Goal: Feedback & Contribution: Leave review/rating

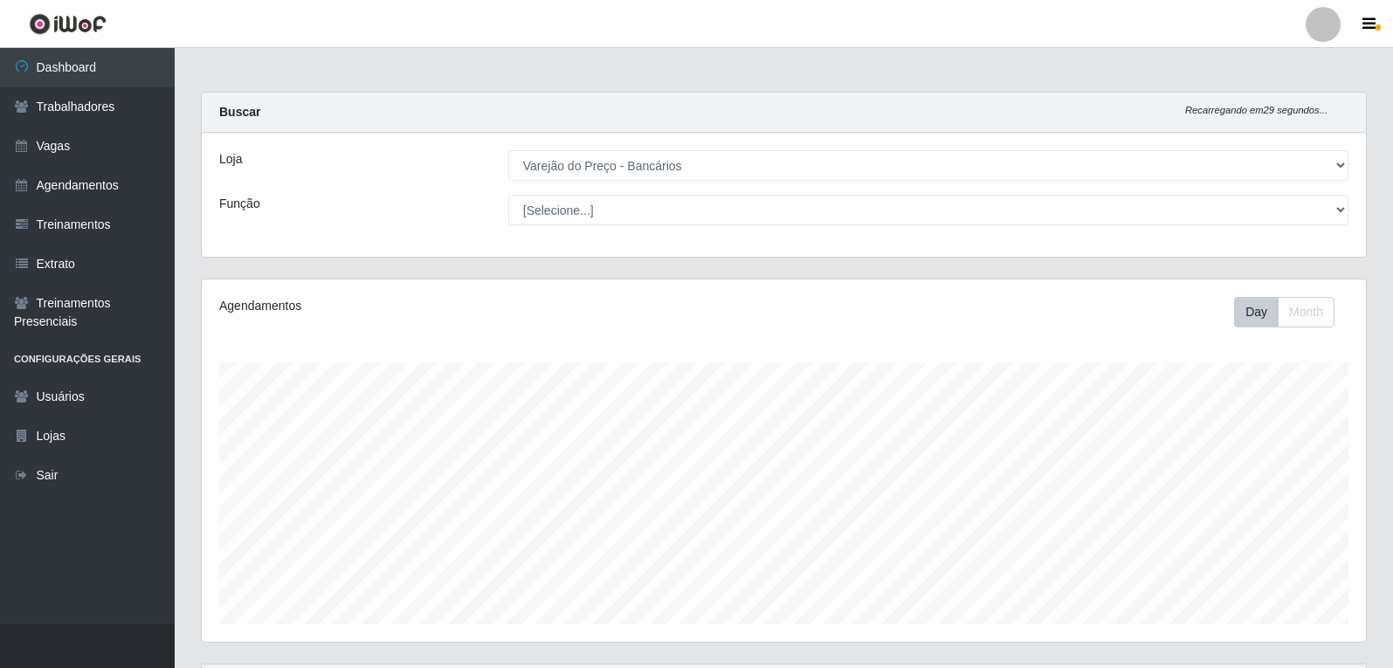
select select "157"
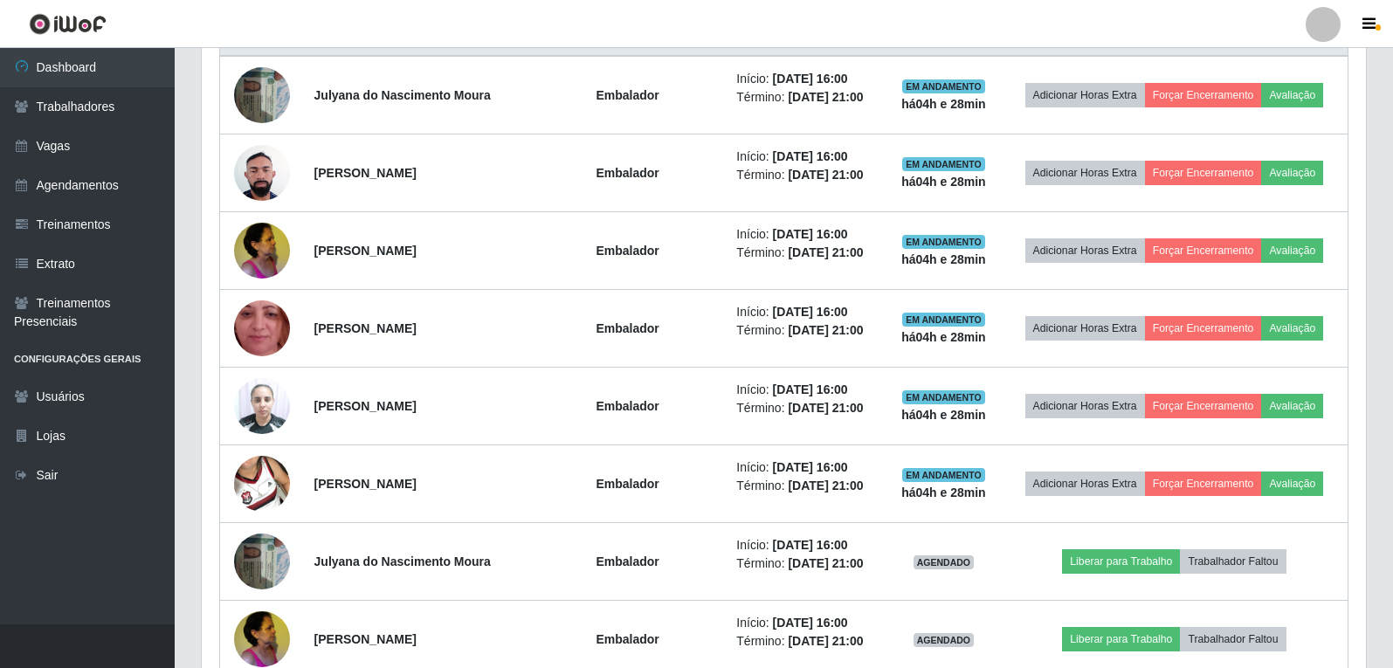
scroll to position [472, 0]
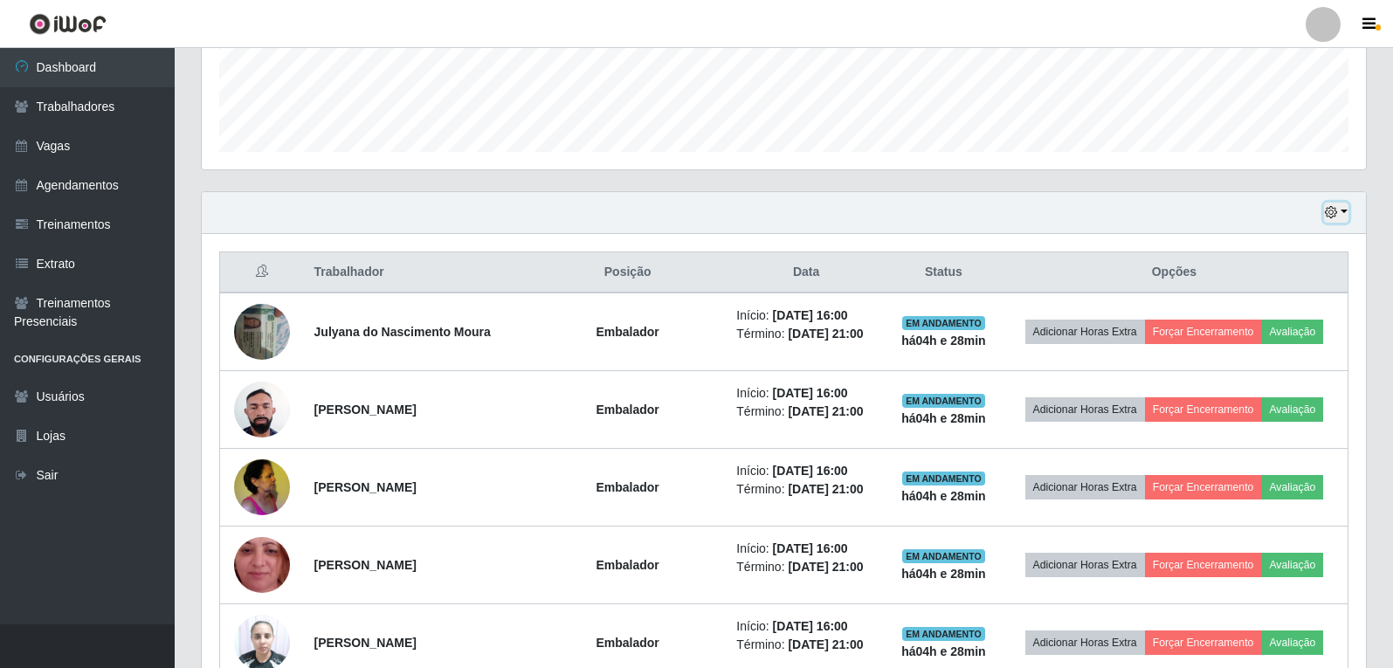
click at [1347, 214] on button "button" at bounding box center [1336, 213] width 24 height 20
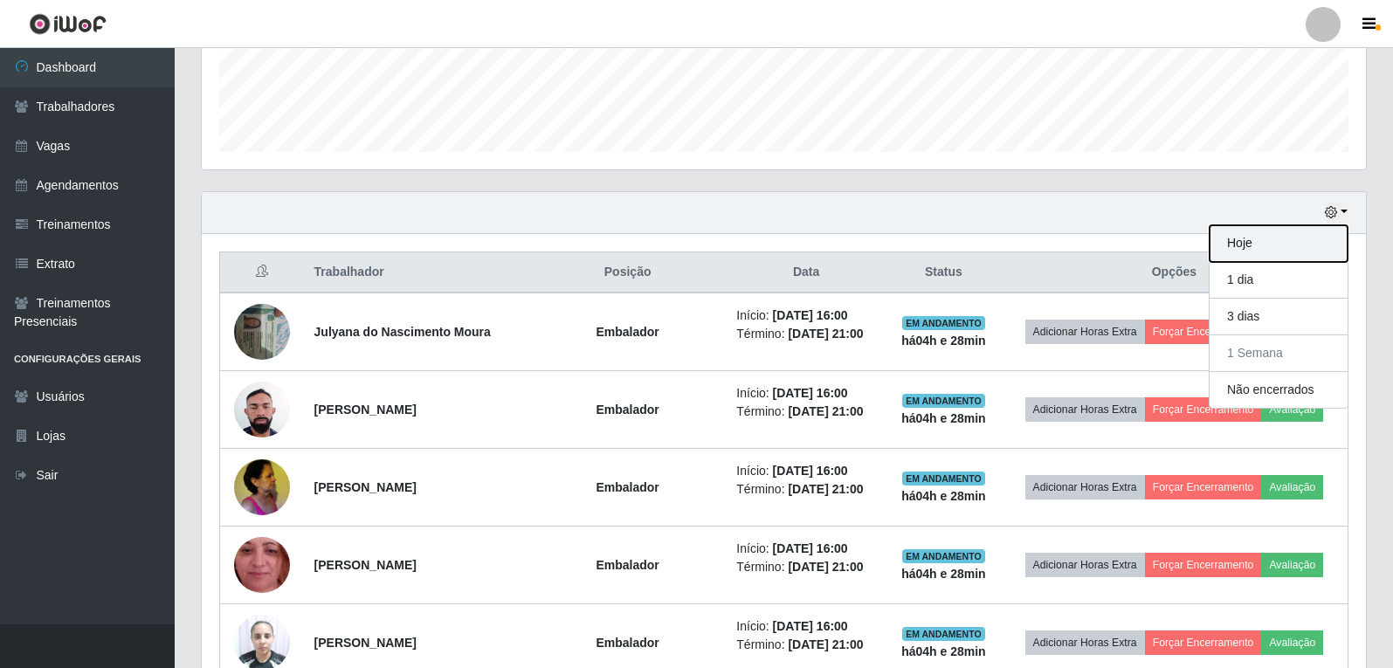
click at [1268, 246] on button "Hoje" at bounding box center [1279, 243] width 138 height 37
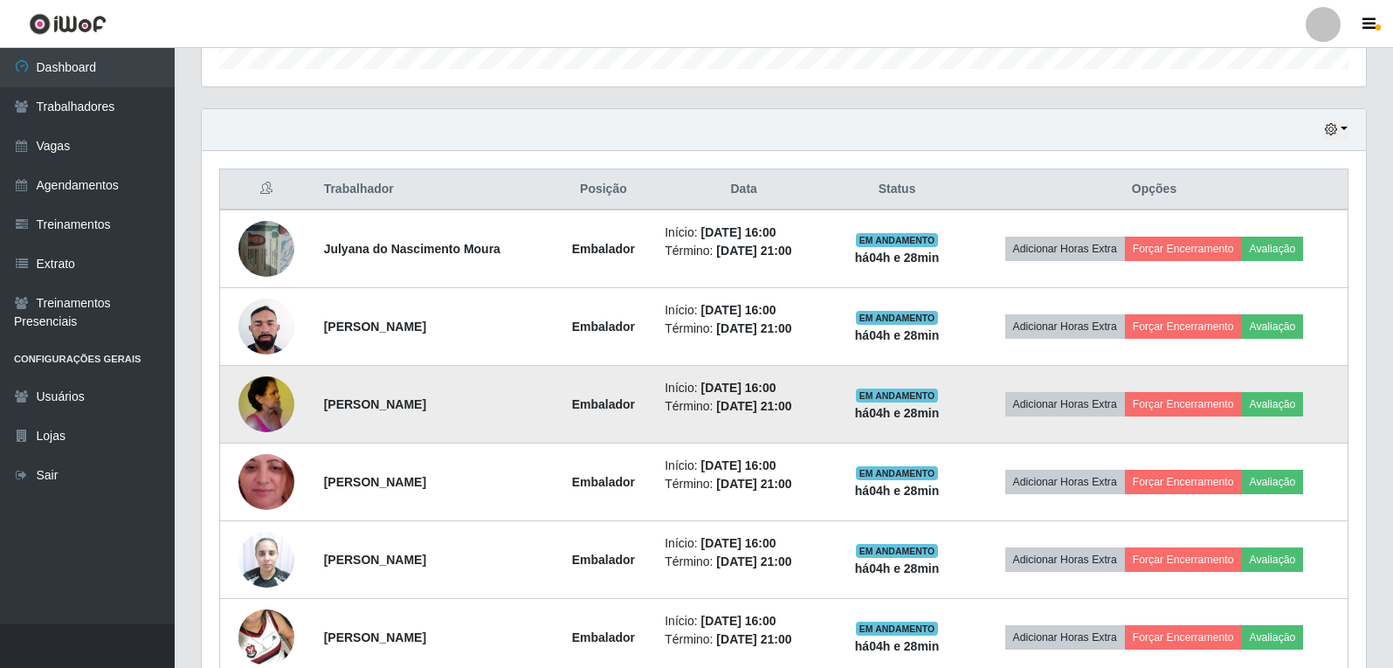
scroll to position [560, 0]
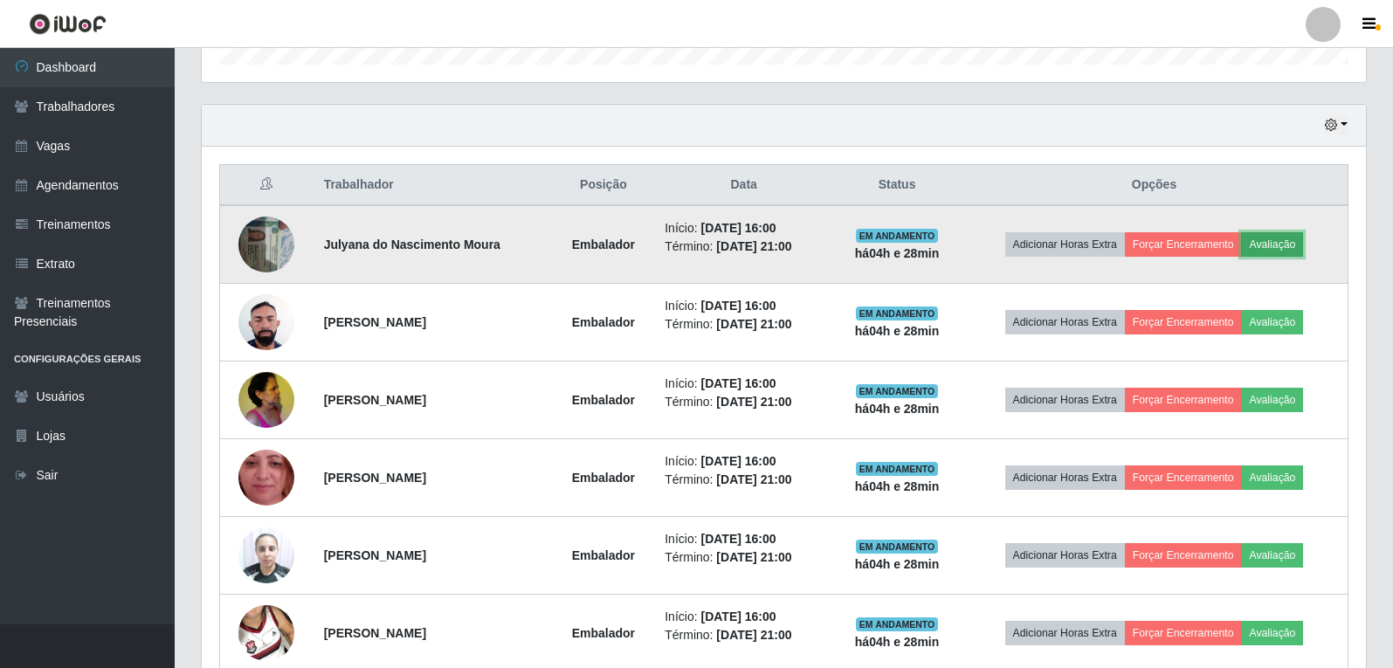
click at [1282, 237] on button "Avaliação" at bounding box center [1272, 244] width 62 height 24
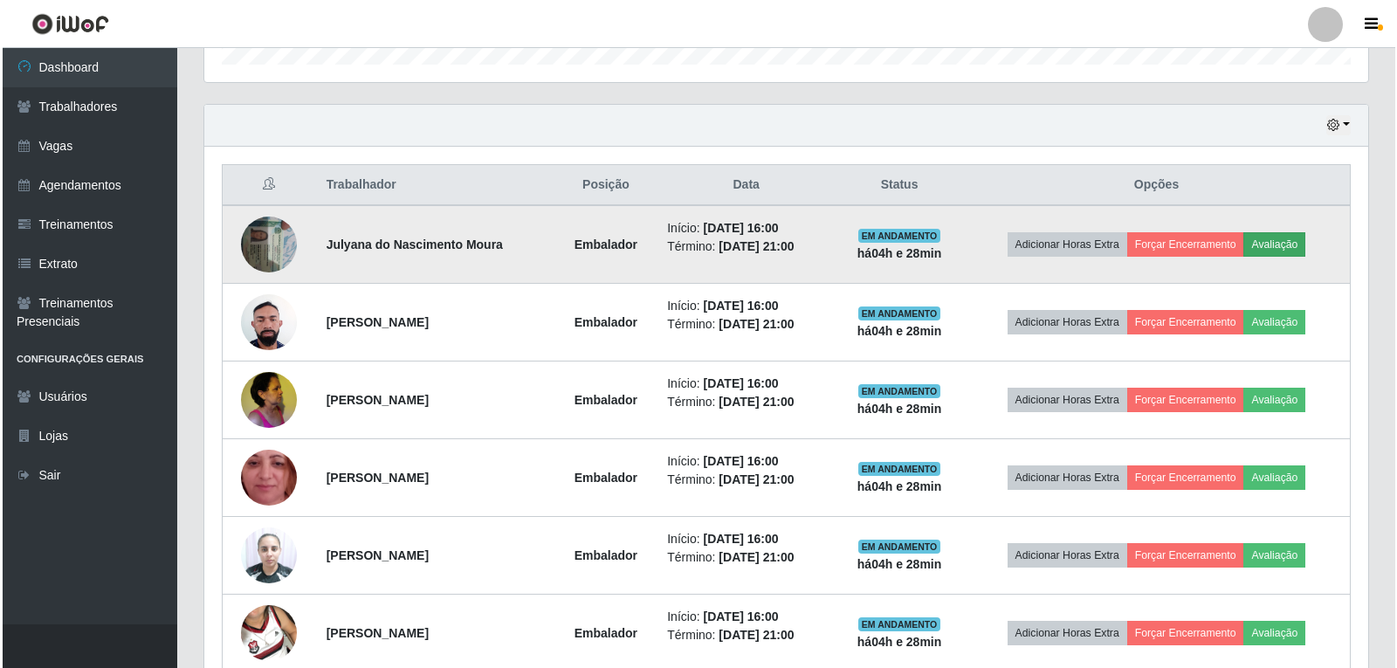
scroll to position [362, 1155]
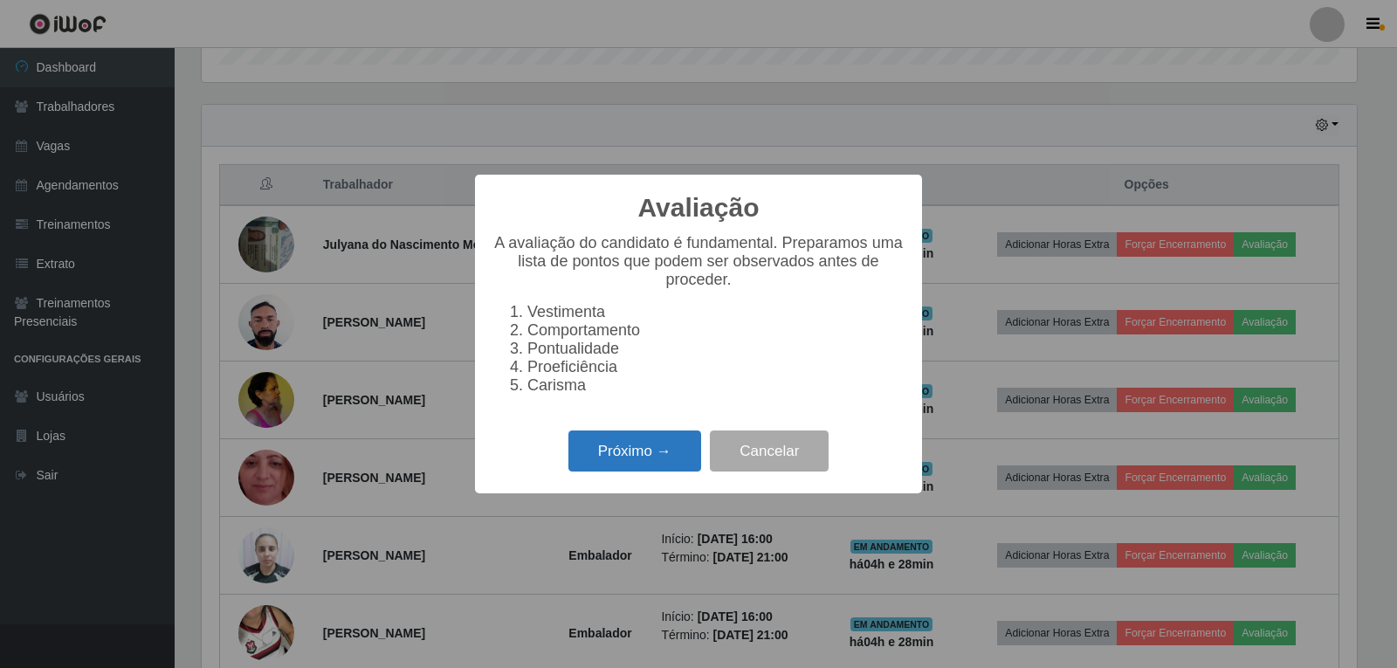
click at [597, 465] on button "Próximo →" at bounding box center [635, 451] width 133 height 41
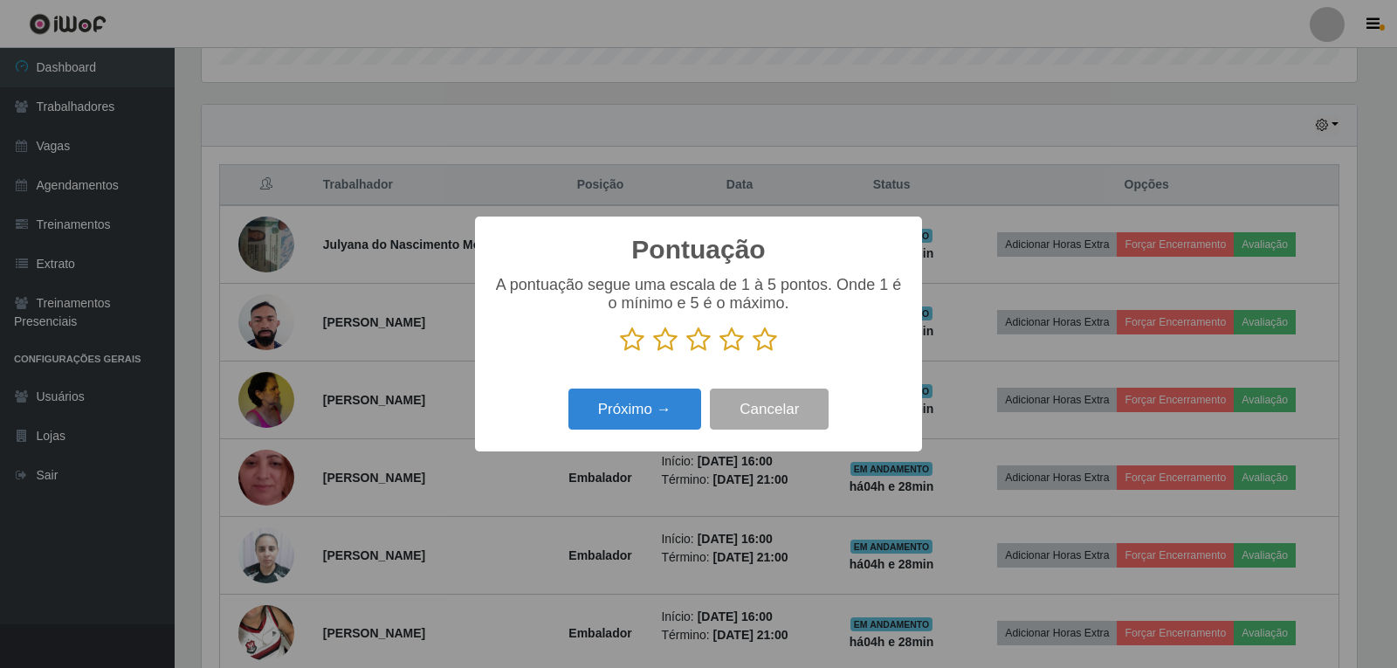
click at [762, 340] on icon at bounding box center [765, 340] width 24 height 26
click at [753, 353] on input "radio" at bounding box center [753, 353] width 0 height 0
click at [647, 401] on button "Próximo →" at bounding box center [635, 409] width 133 height 41
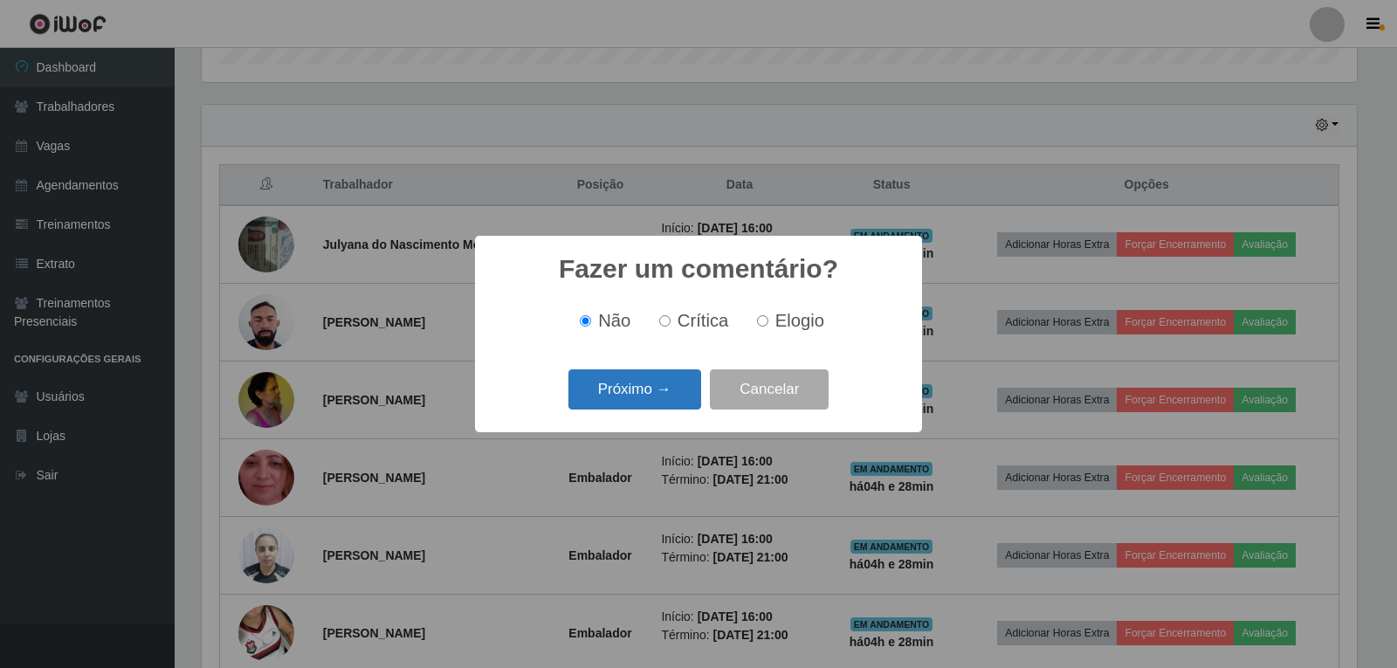
click at [644, 386] on button "Próximo →" at bounding box center [635, 389] width 133 height 41
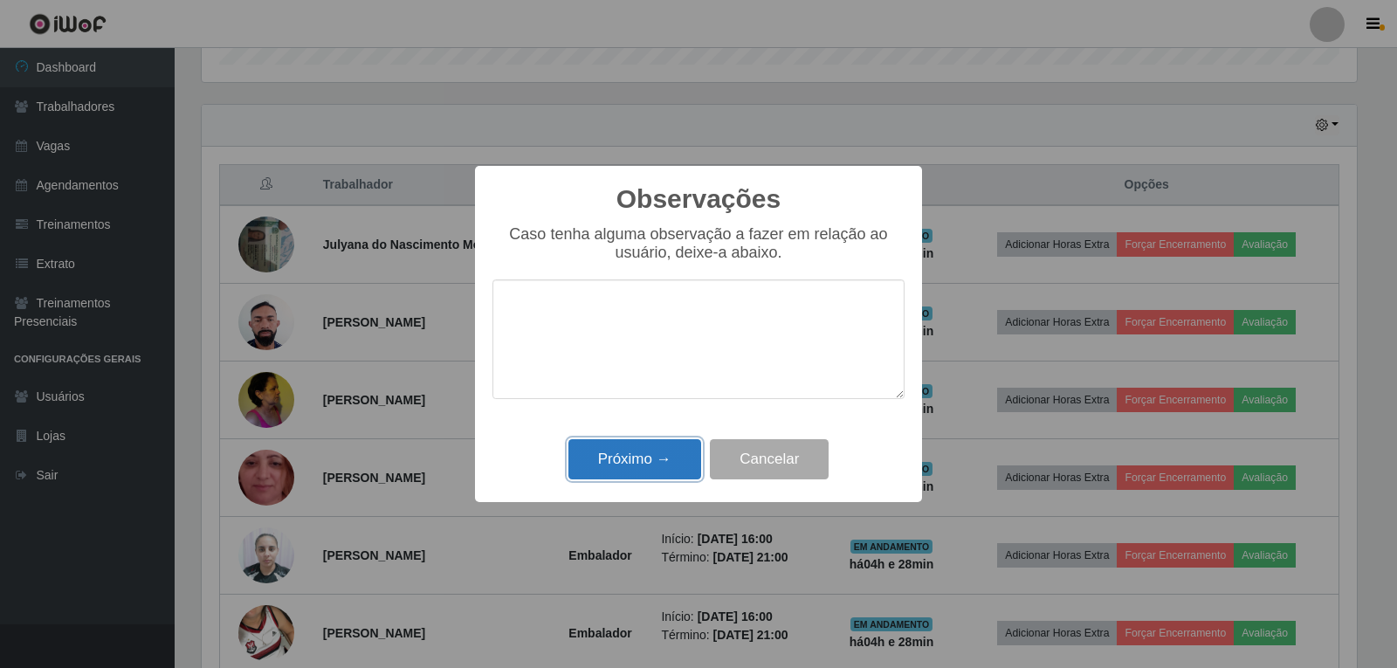
click at [659, 478] on button "Próximo →" at bounding box center [635, 459] width 133 height 41
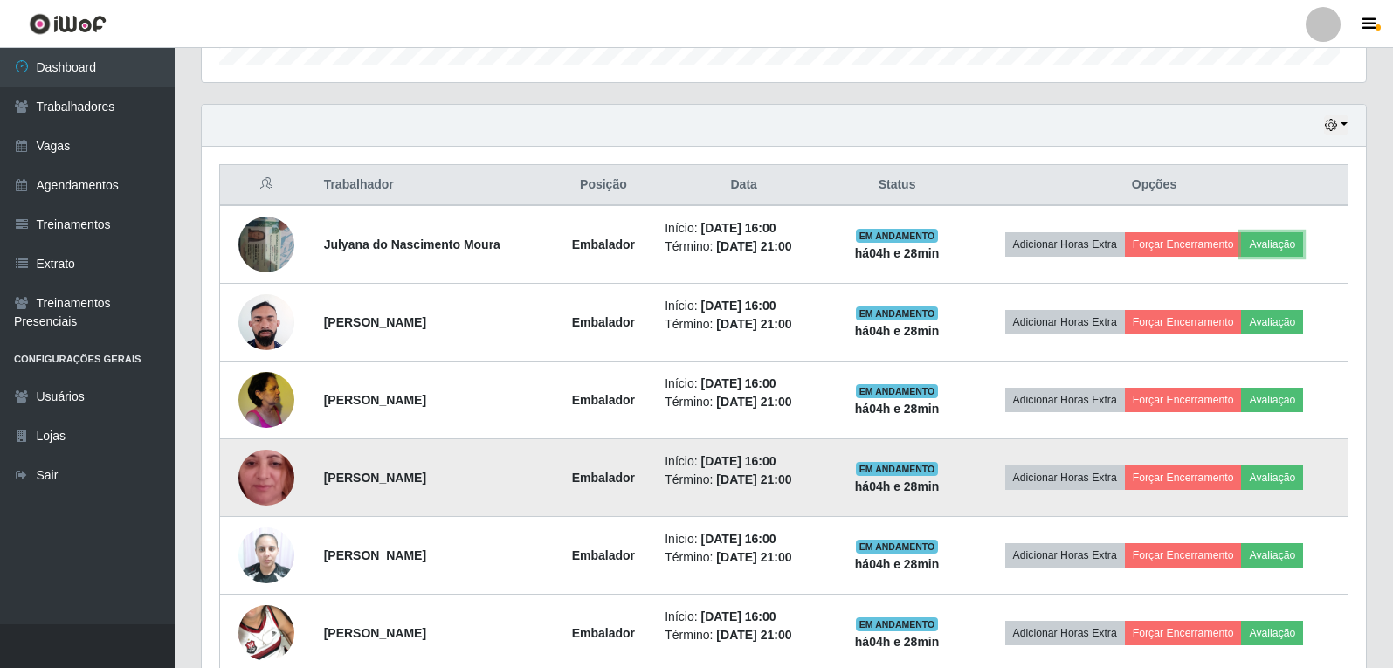
scroll to position [362, 1164]
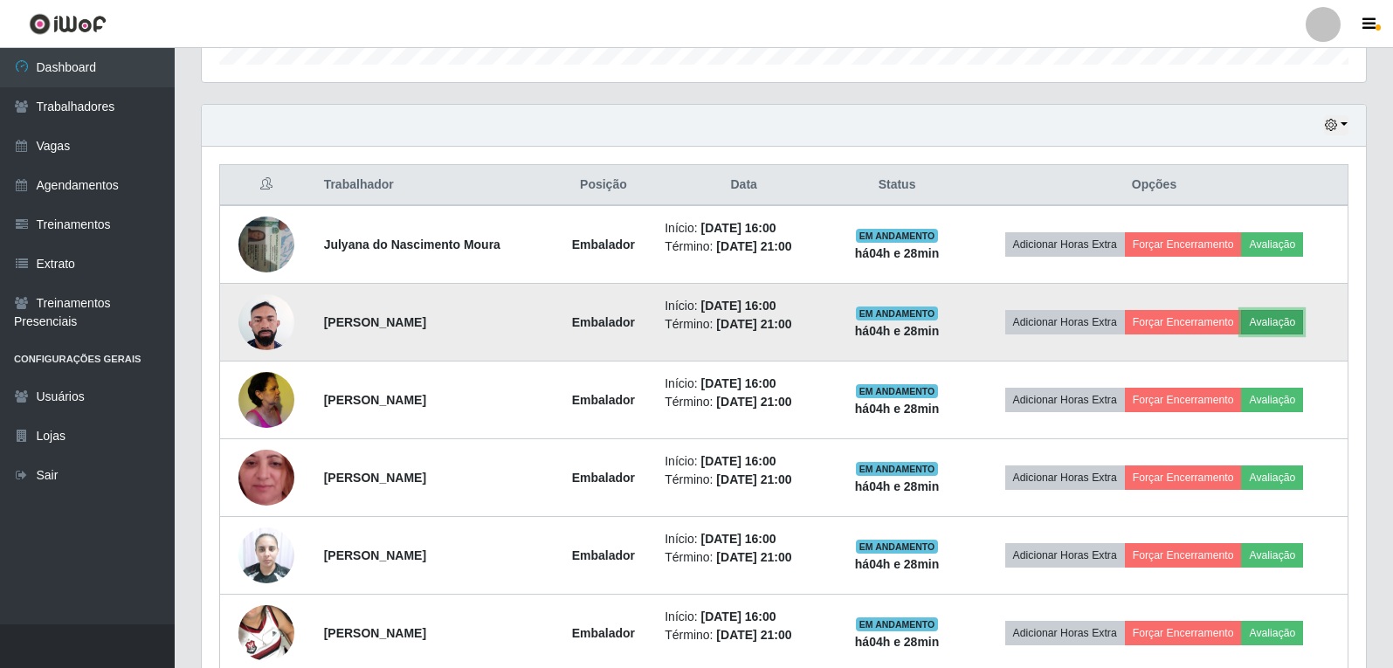
click at [1290, 334] on button "Avaliação" at bounding box center [1272, 322] width 62 height 24
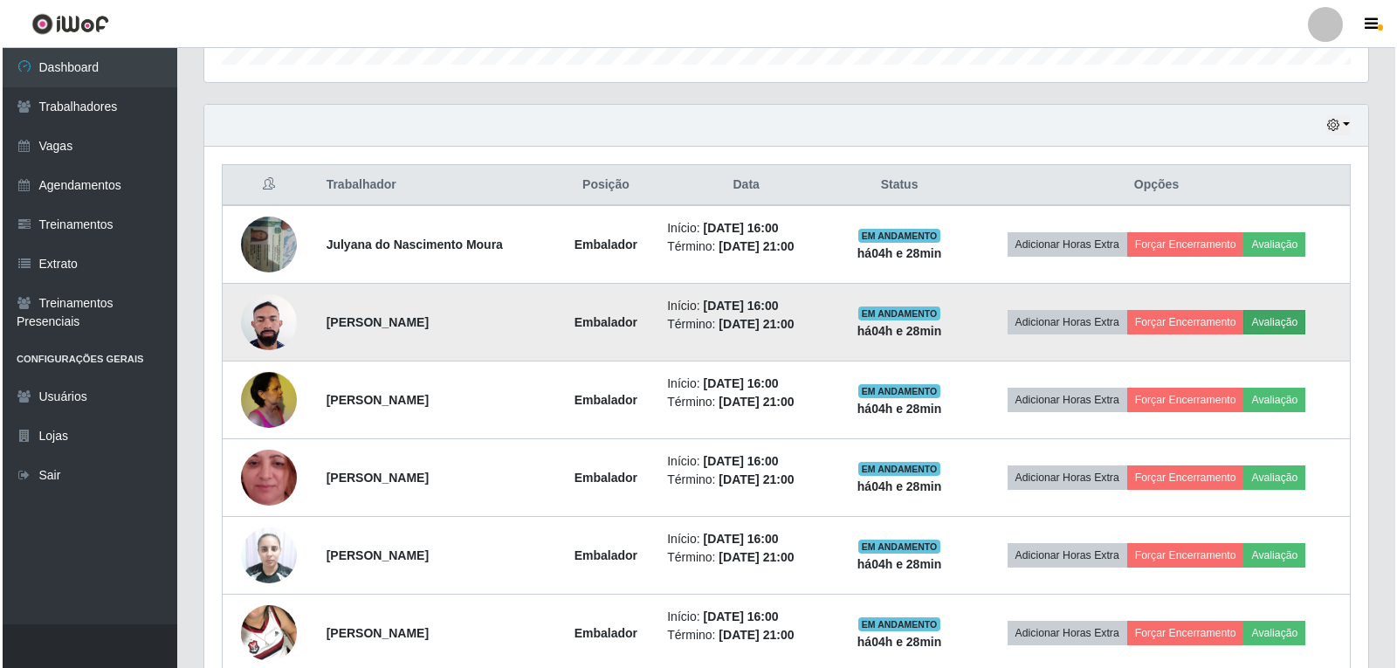
scroll to position [362, 1155]
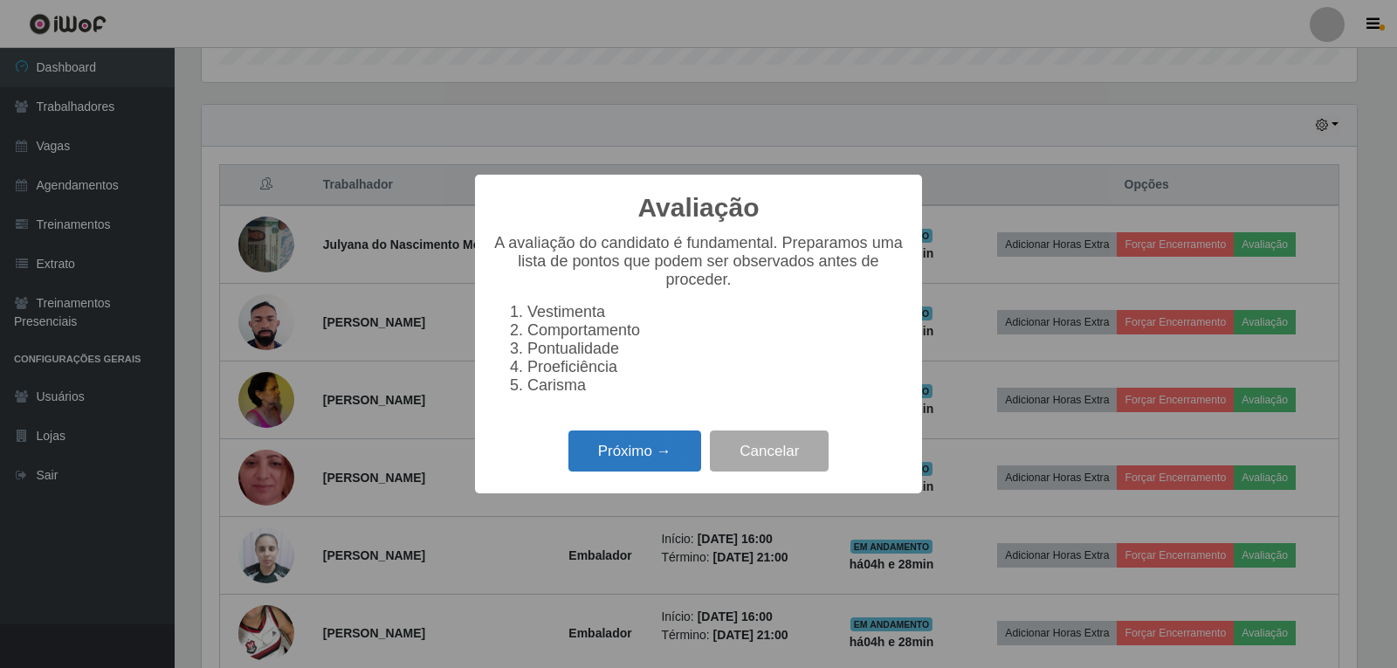
click at [649, 470] on button "Próximo →" at bounding box center [635, 451] width 133 height 41
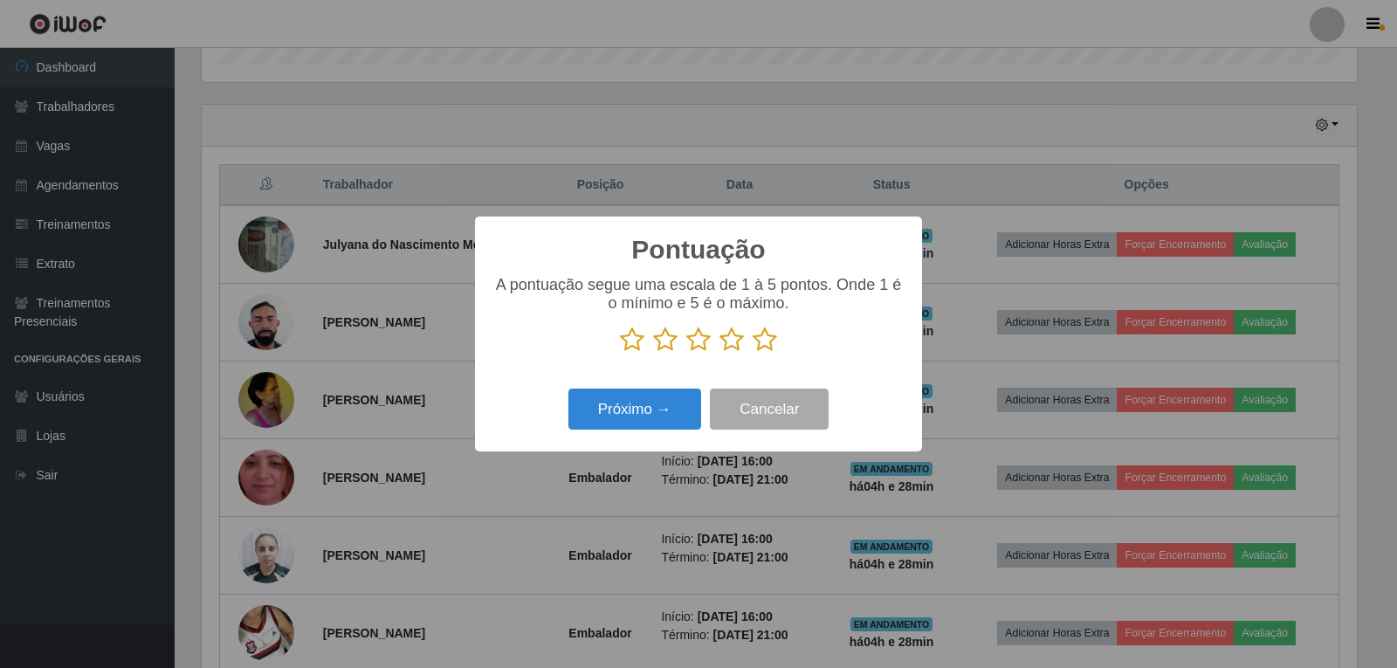
scroll to position [872959, 872166]
click at [764, 347] on icon at bounding box center [765, 340] width 24 height 26
click at [753, 353] on input "radio" at bounding box center [753, 353] width 0 height 0
click at [681, 397] on button "Próximo →" at bounding box center [635, 409] width 133 height 41
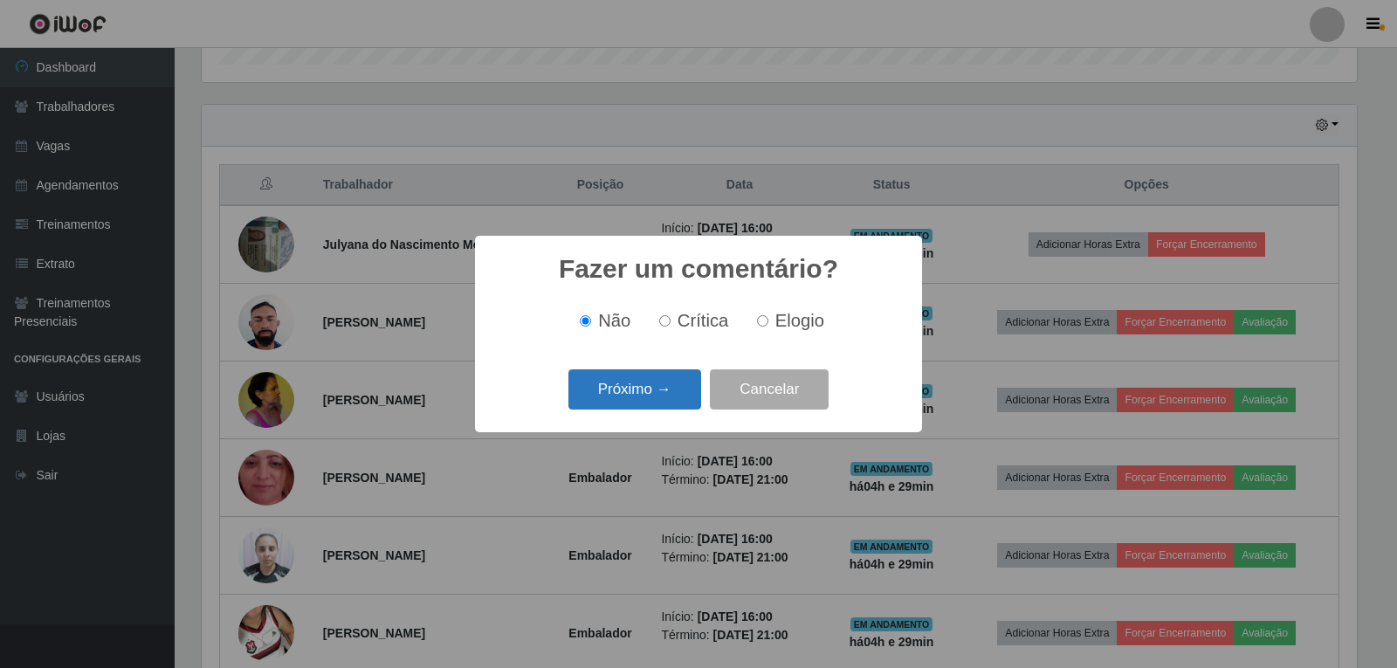
click at [681, 409] on button "Próximo →" at bounding box center [635, 389] width 133 height 41
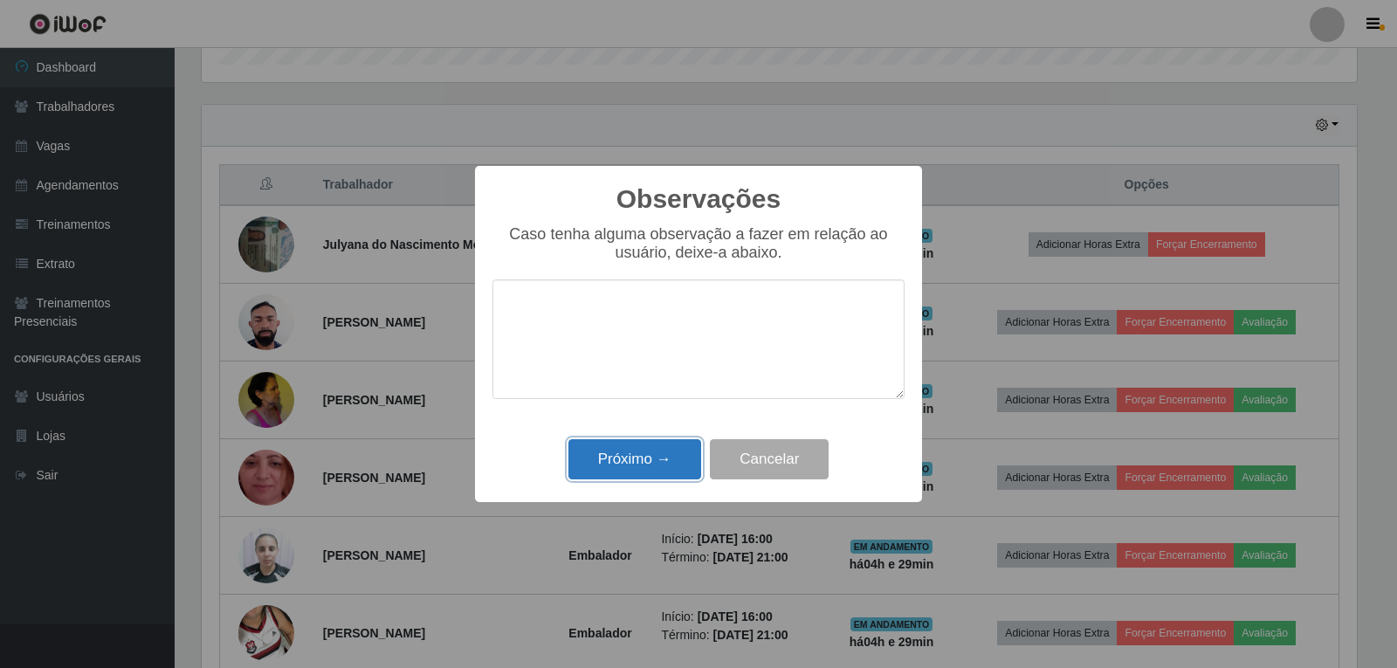
click at [678, 455] on button "Próximo →" at bounding box center [635, 459] width 133 height 41
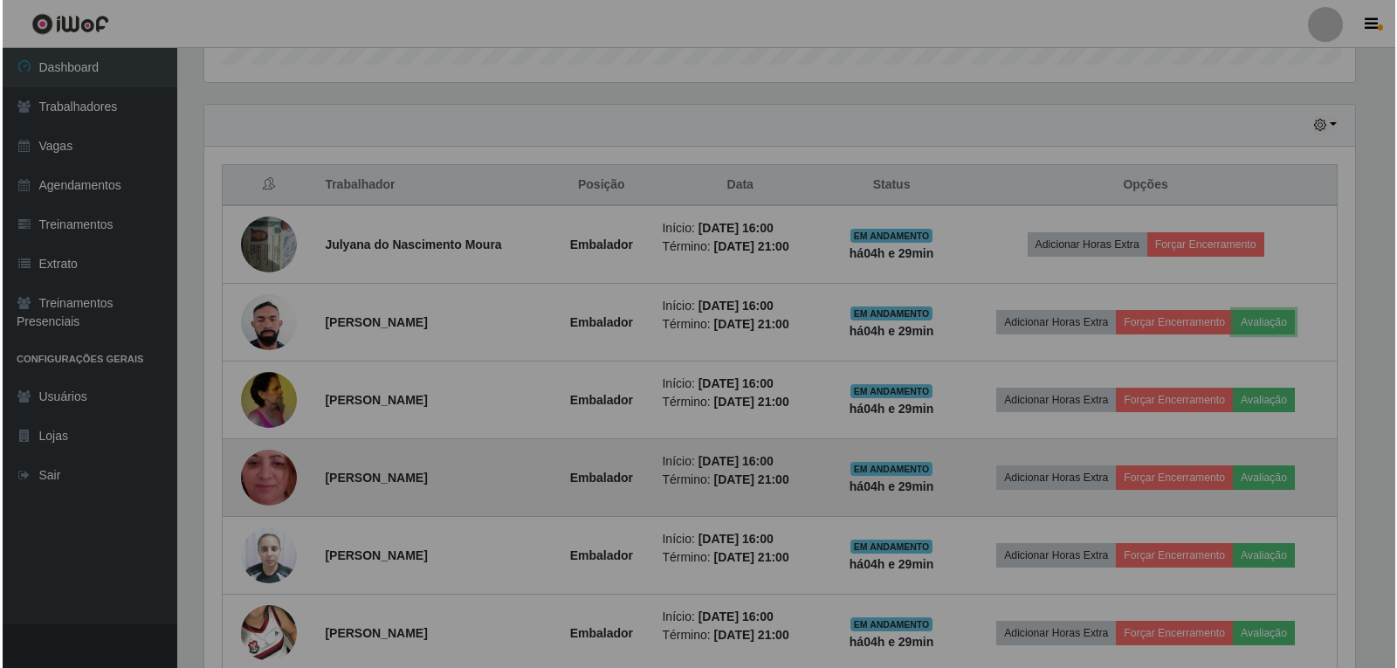
scroll to position [362, 1164]
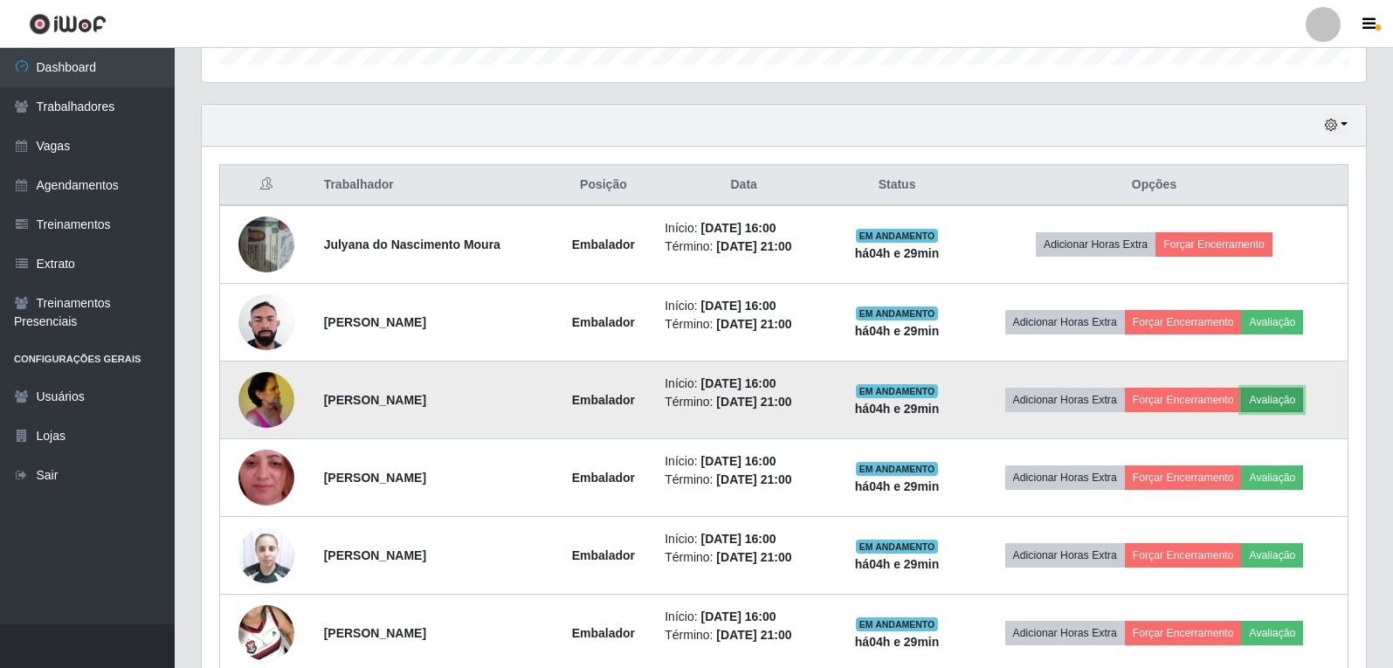
click at [1286, 396] on button "Avaliação" at bounding box center [1272, 400] width 62 height 24
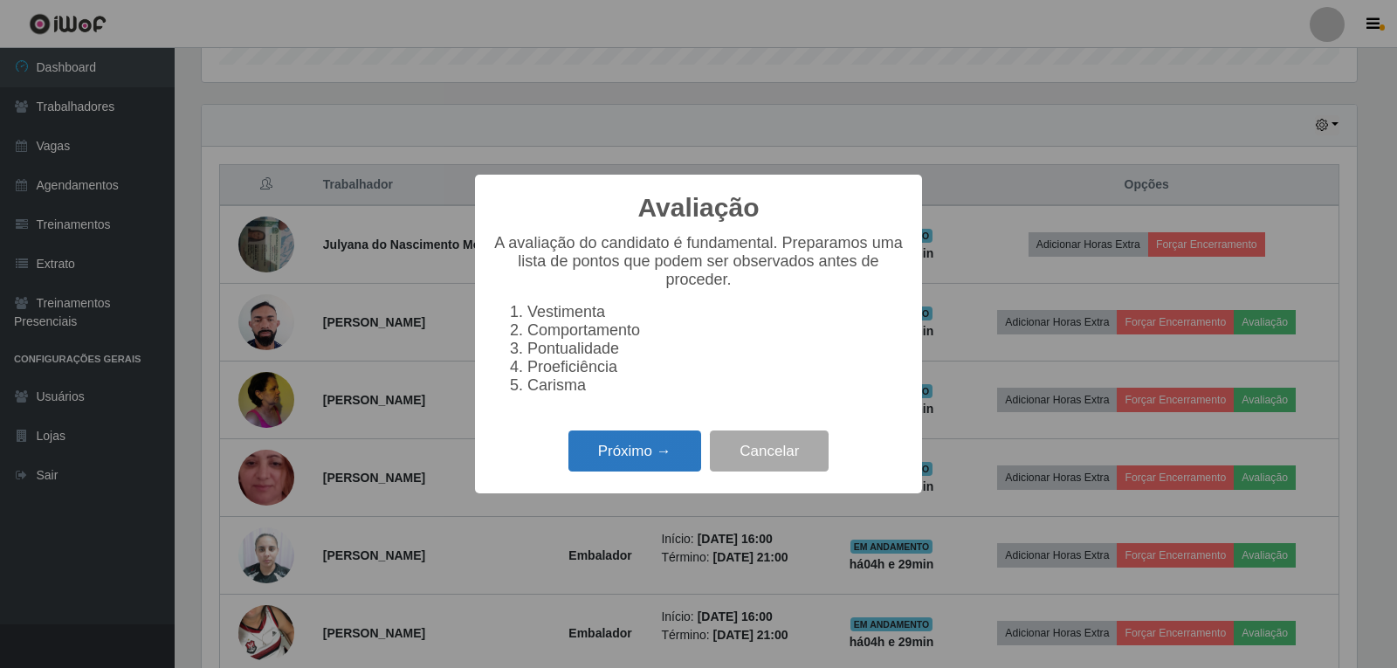
click at [654, 457] on button "Próximo →" at bounding box center [635, 451] width 133 height 41
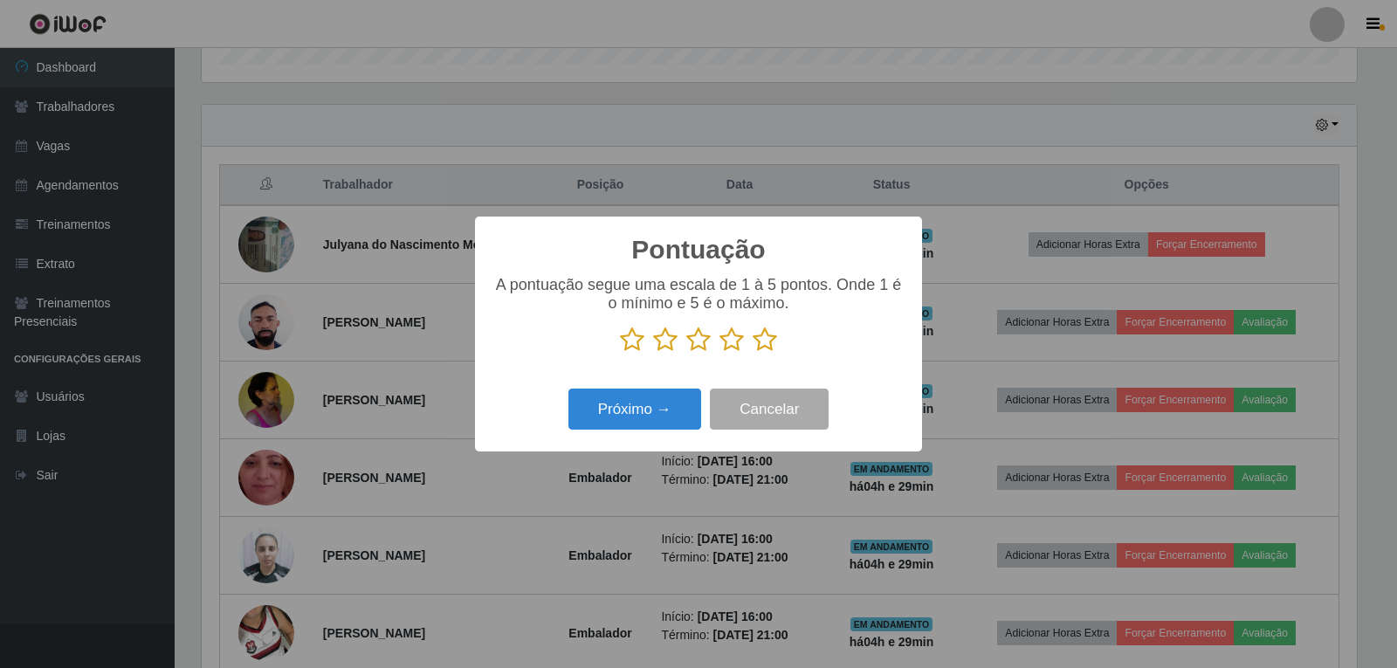
click at [769, 339] on icon at bounding box center [765, 340] width 24 height 26
click at [753, 353] on input "radio" at bounding box center [753, 353] width 0 height 0
click at [676, 414] on button "Próximo →" at bounding box center [635, 409] width 133 height 41
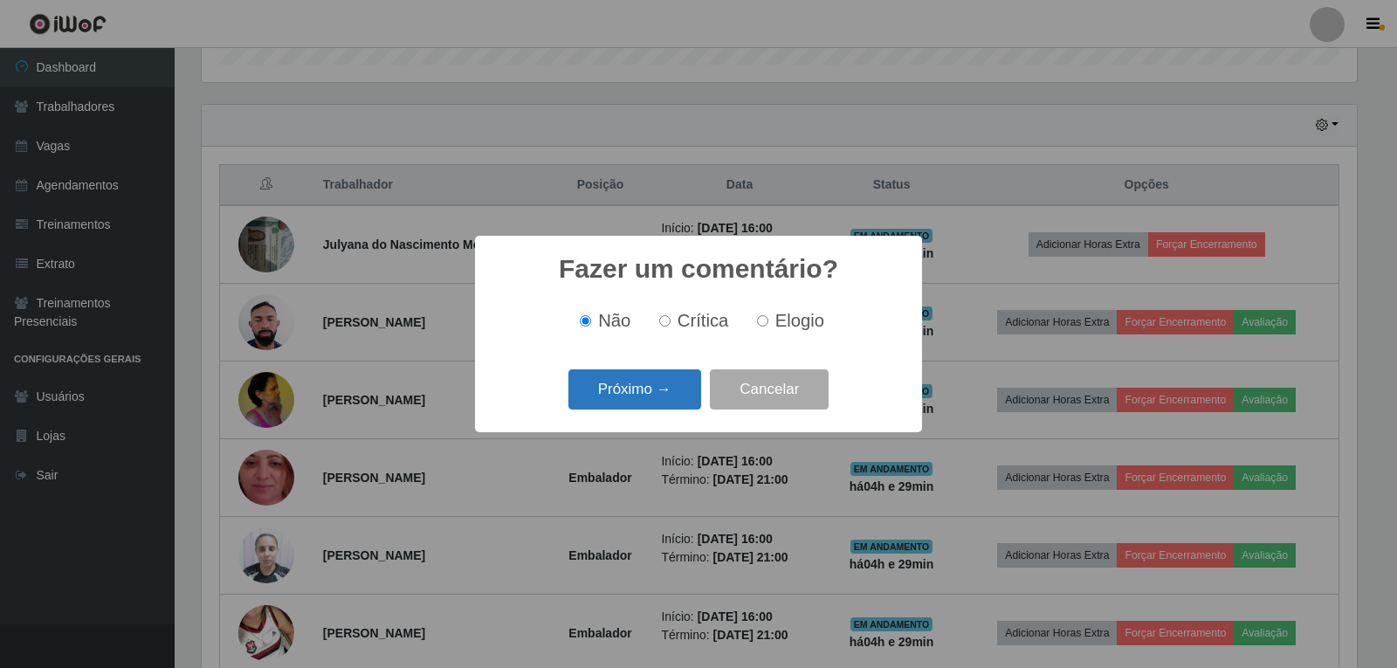
click at [657, 391] on button "Próximo →" at bounding box center [635, 389] width 133 height 41
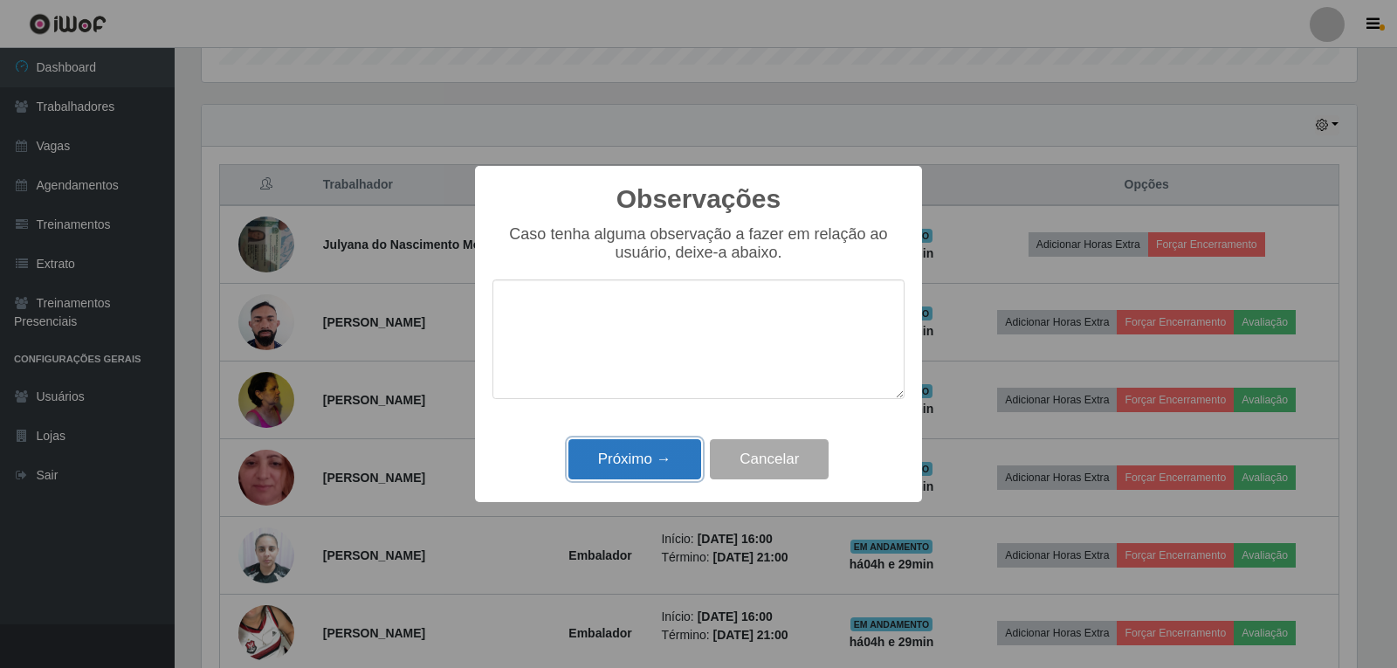
click at [672, 448] on button "Próximo →" at bounding box center [635, 459] width 133 height 41
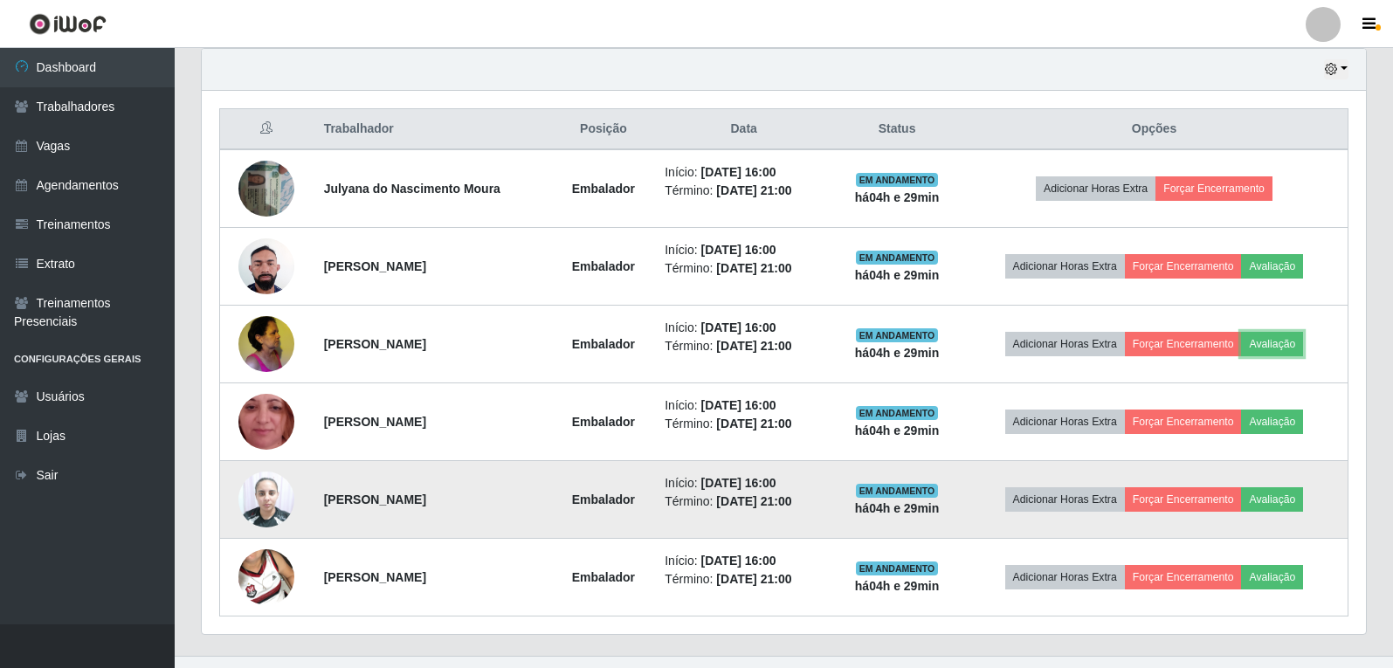
scroll to position [647, 0]
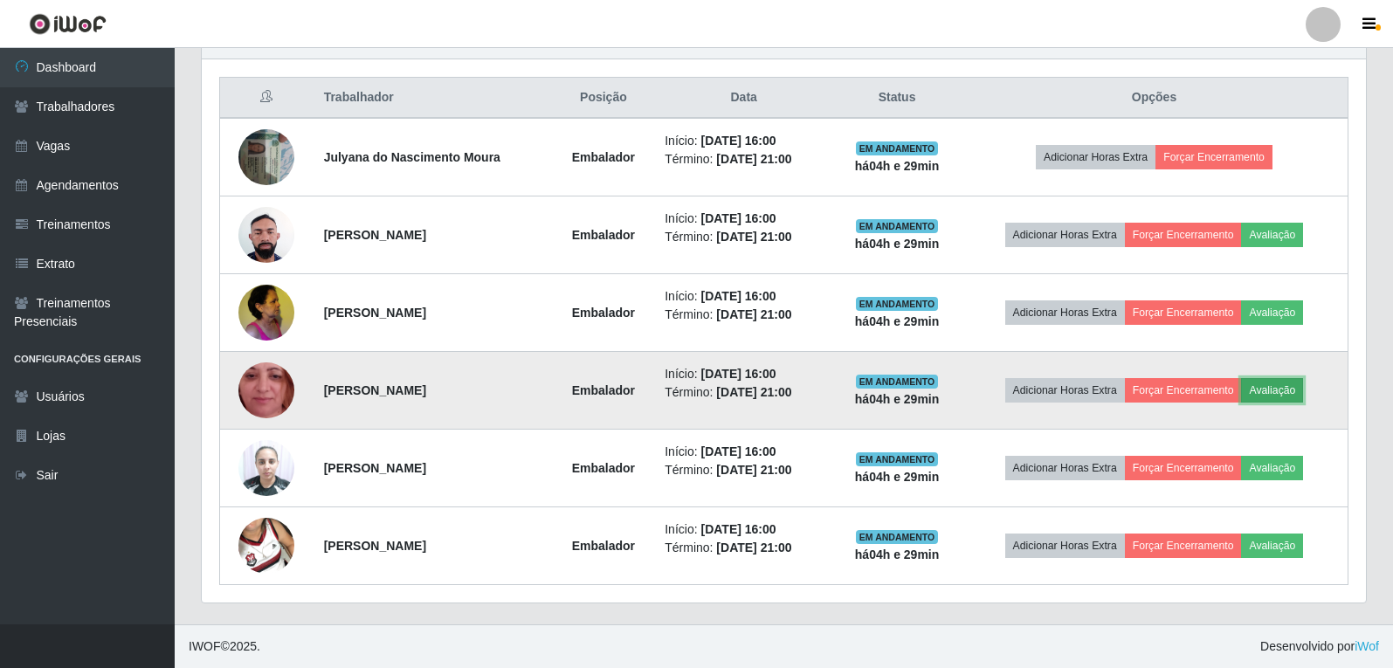
click at [1279, 382] on button "Avaliação" at bounding box center [1272, 390] width 62 height 24
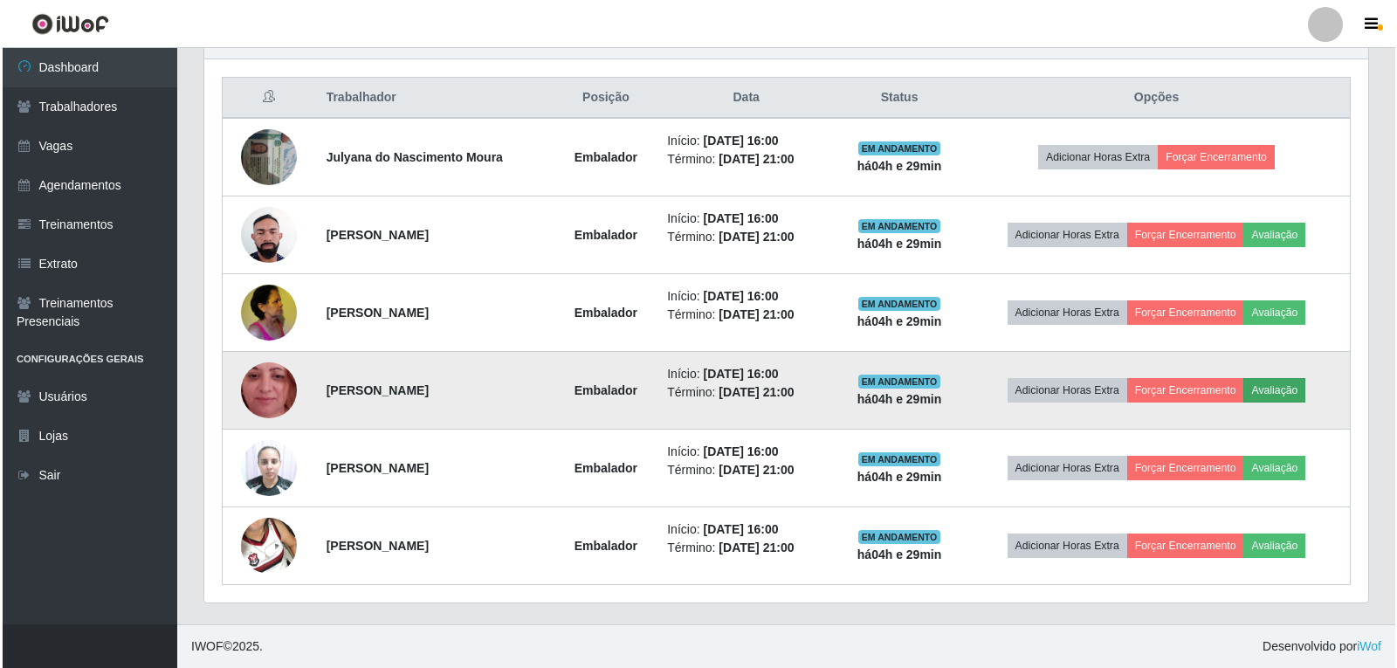
scroll to position [362, 1155]
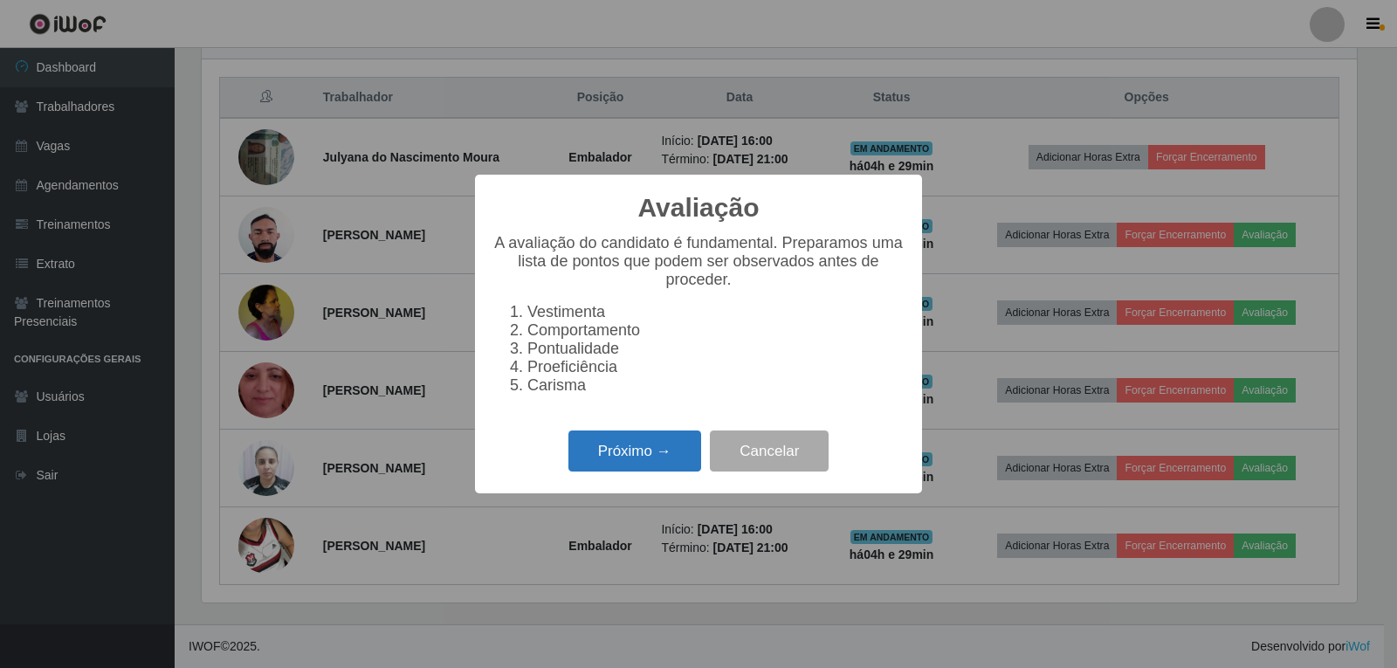
click at [647, 472] on button "Próximo →" at bounding box center [635, 451] width 133 height 41
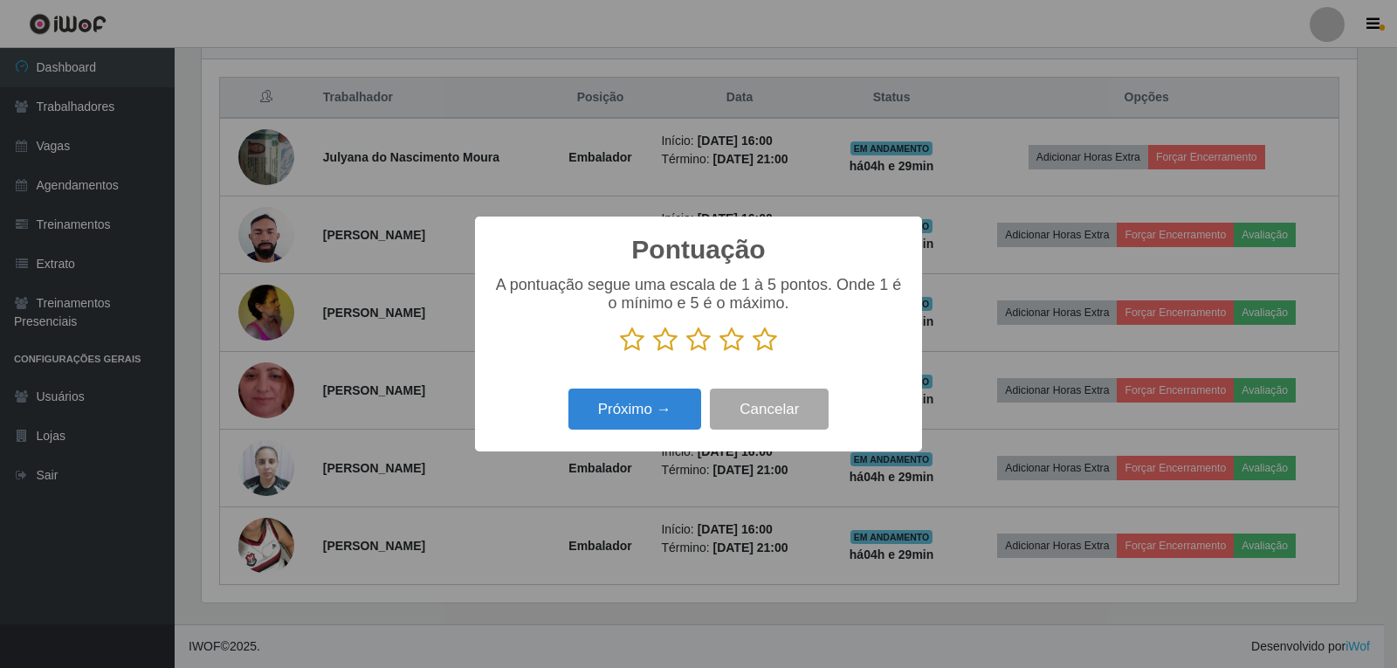
click at [769, 338] on icon at bounding box center [765, 340] width 24 height 26
click at [753, 353] on input "radio" at bounding box center [753, 353] width 0 height 0
click at [672, 403] on button "Próximo →" at bounding box center [635, 409] width 133 height 41
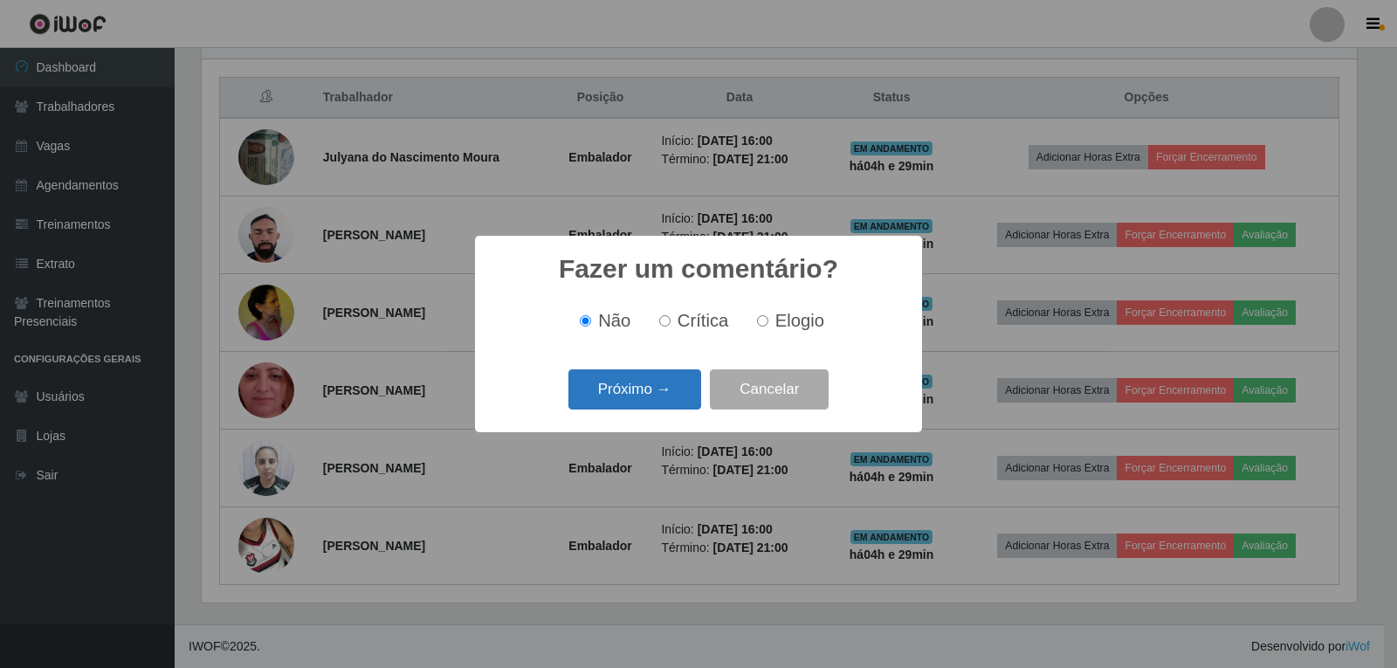
click at [675, 386] on button "Próximo →" at bounding box center [635, 389] width 133 height 41
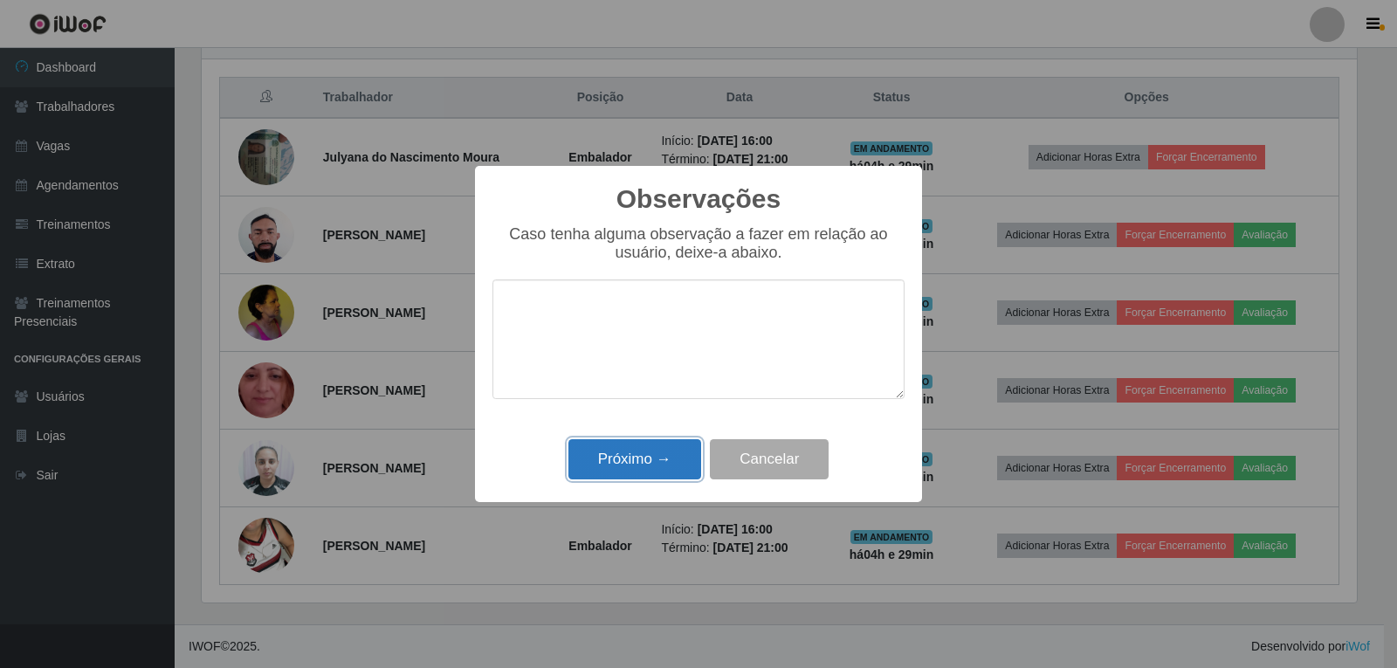
click at [668, 458] on button "Próximo →" at bounding box center [635, 459] width 133 height 41
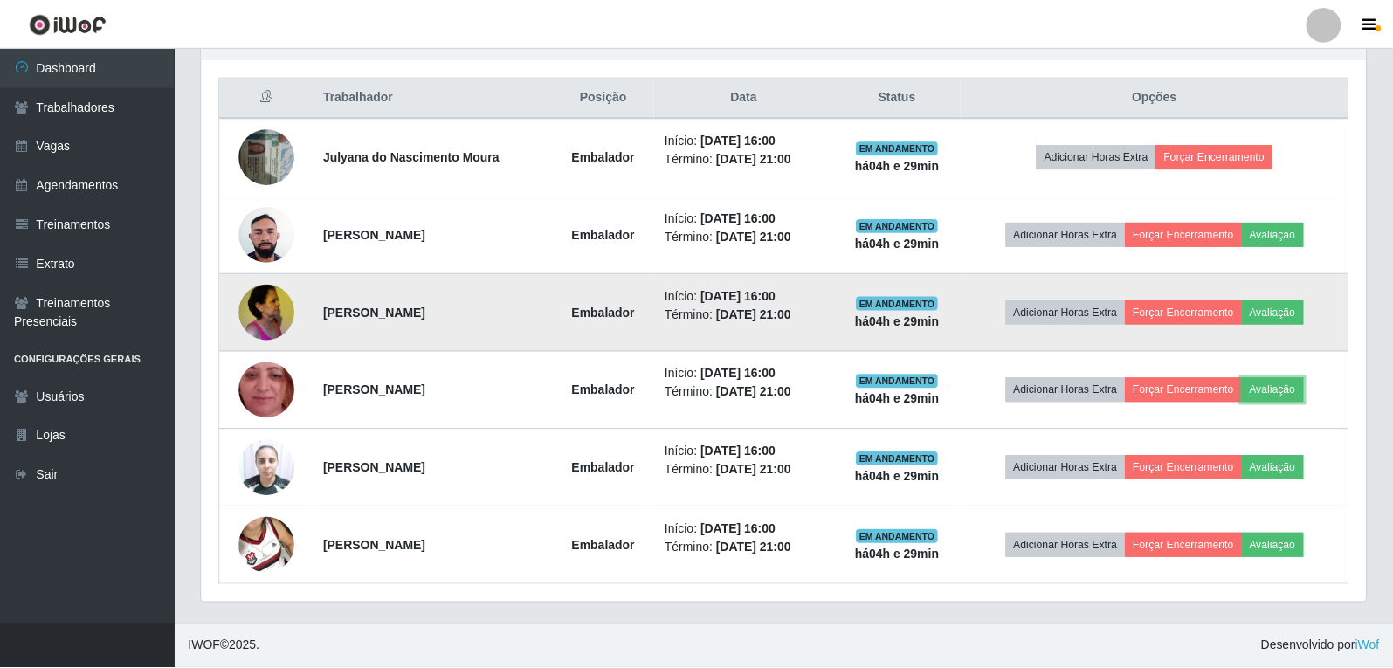
scroll to position [0, 0]
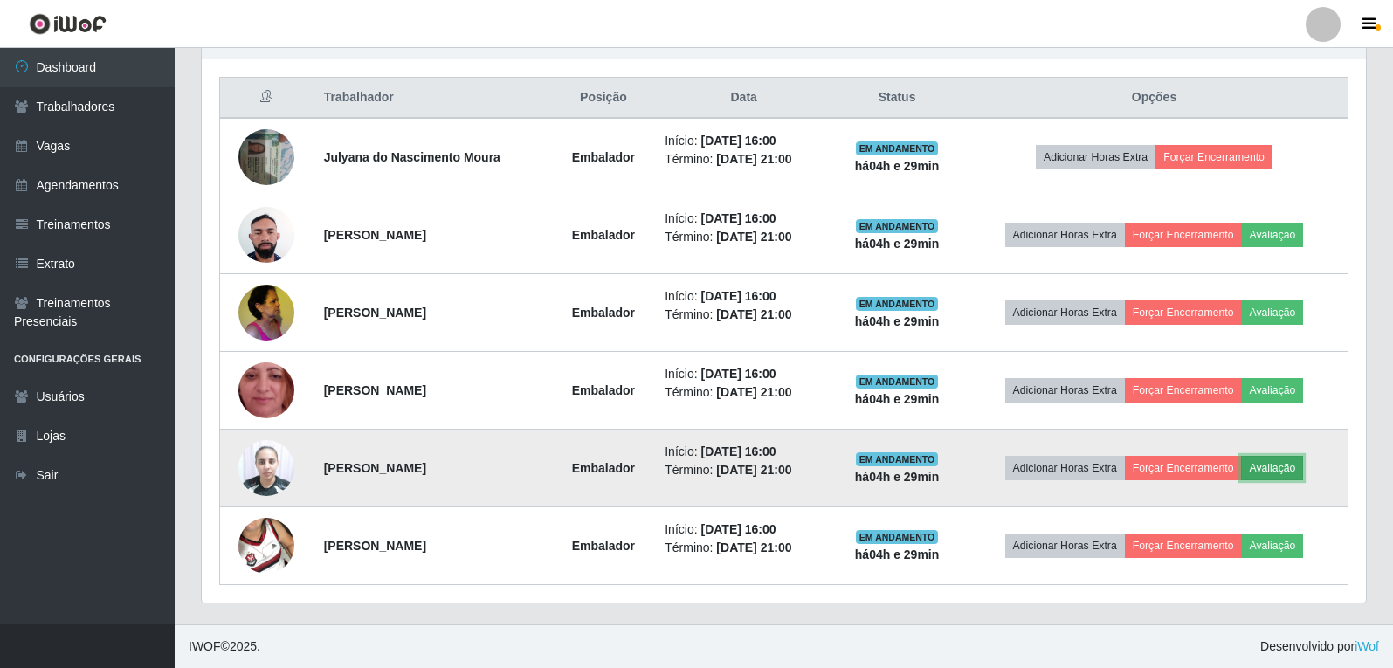
click at [1289, 465] on button "Avaliação" at bounding box center [1272, 468] width 62 height 24
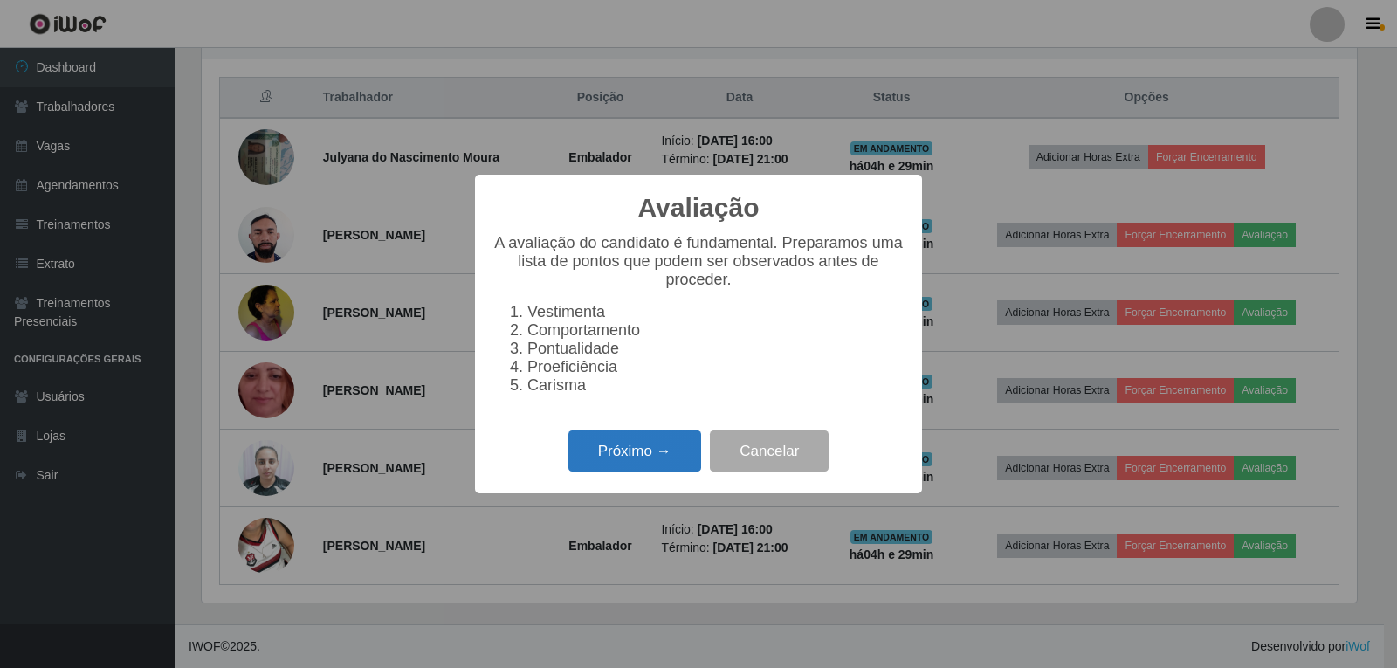
click at [629, 455] on button "Próximo →" at bounding box center [635, 451] width 133 height 41
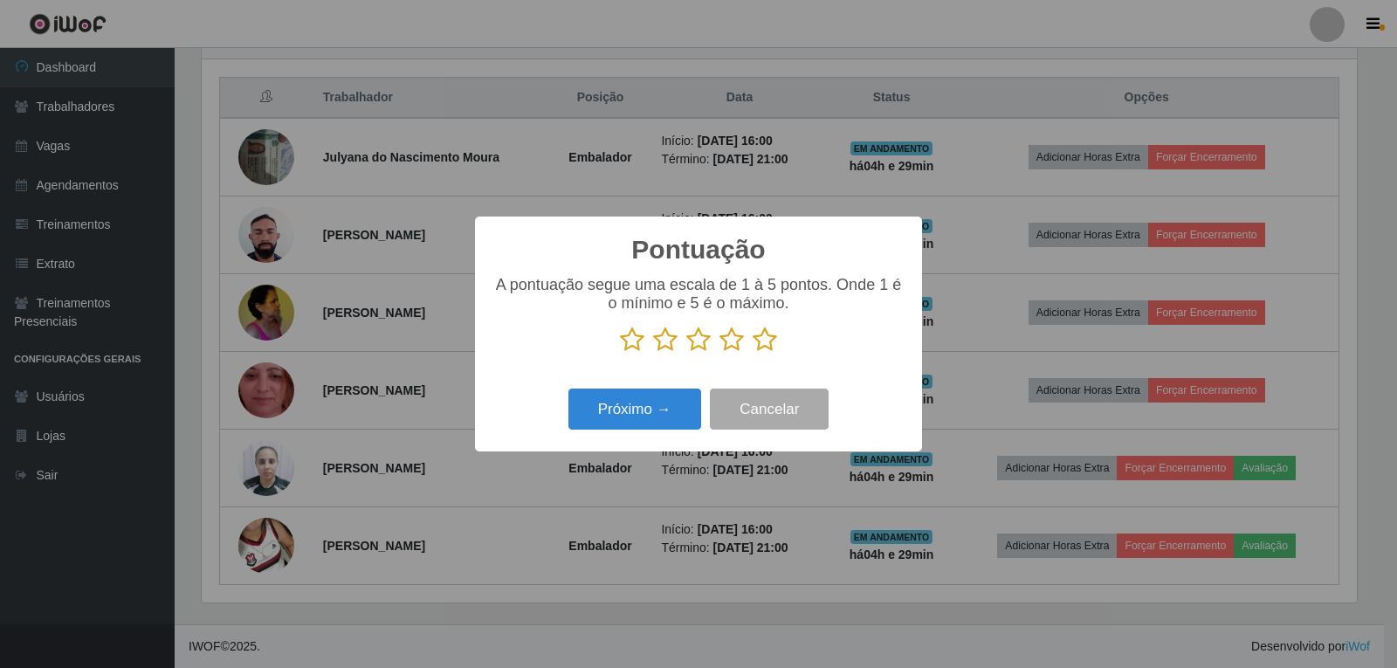
click at [762, 348] on icon at bounding box center [765, 340] width 24 height 26
click at [753, 353] on input "radio" at bounding box center [753, 353] width 0 height 0
click at [663, 413] on button "Próximo →" at bounding box center [635, 409] width 133 height 41
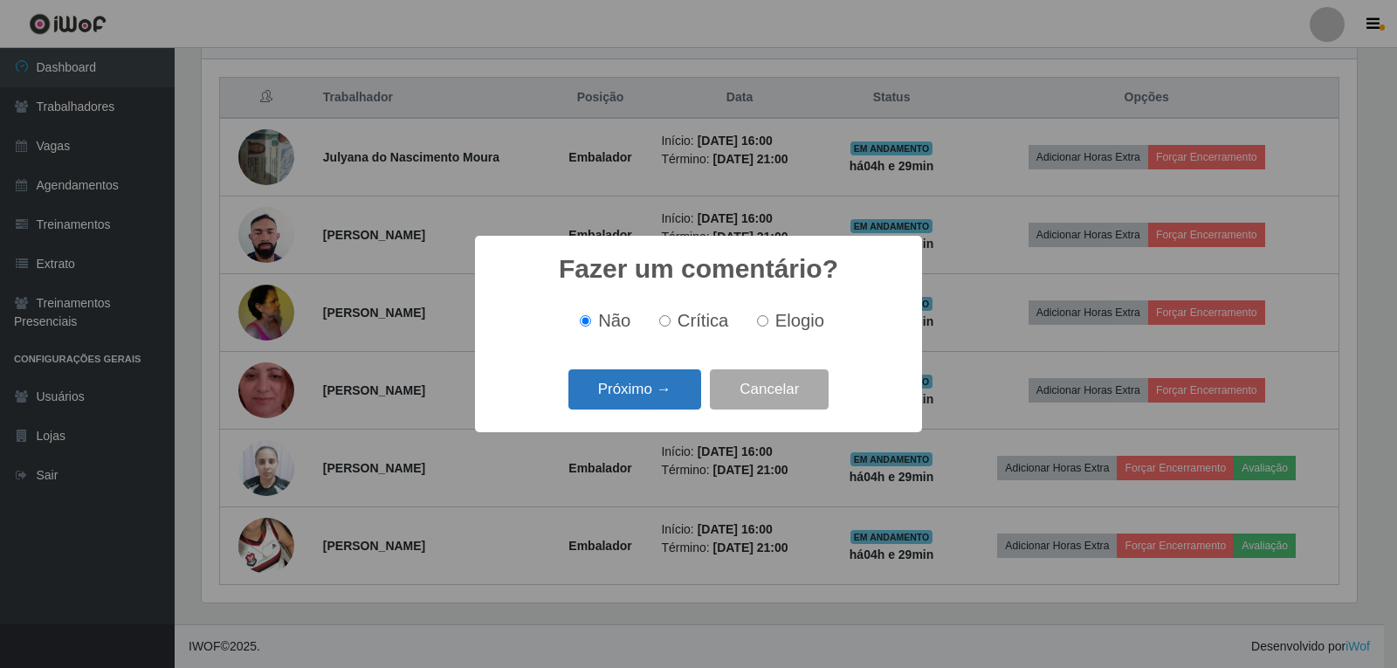
click at [670, 390] on button "Próximo →" at bounding box center [635, 389] width 133 height 41
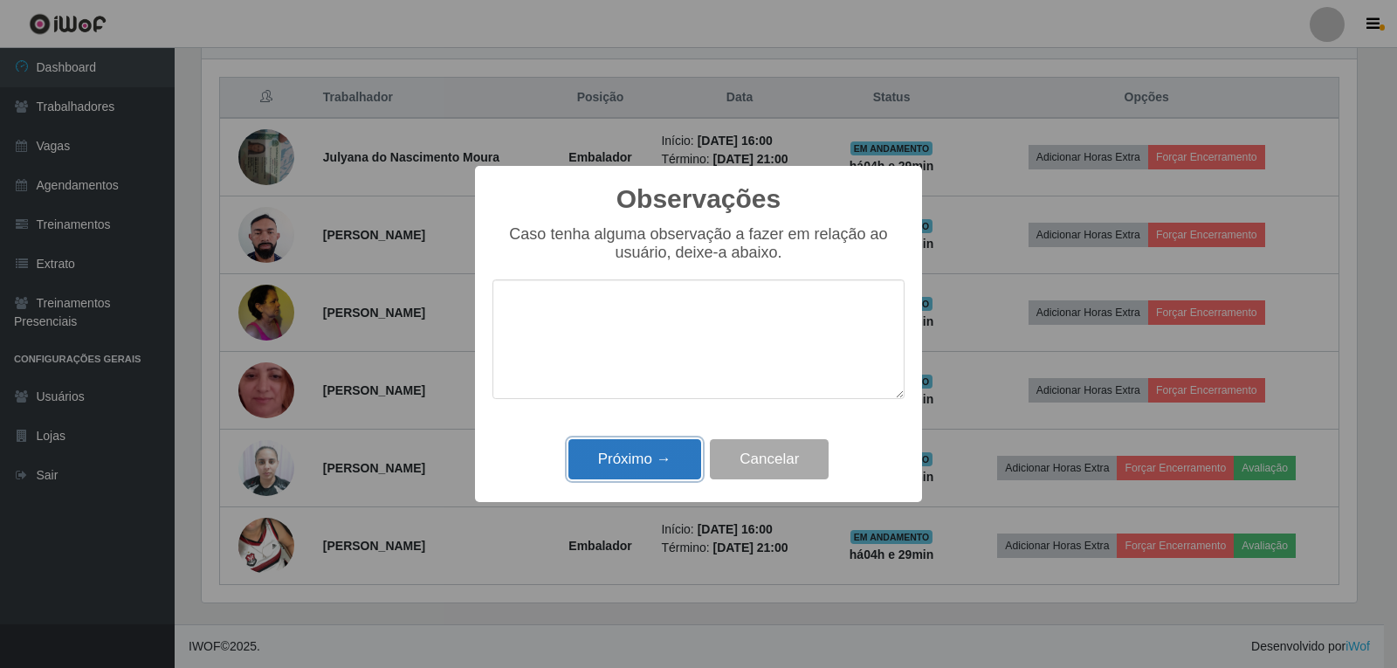
click at [672, 443] on button "Próximo →" at bounding box center [635, 459] width 133 height 41
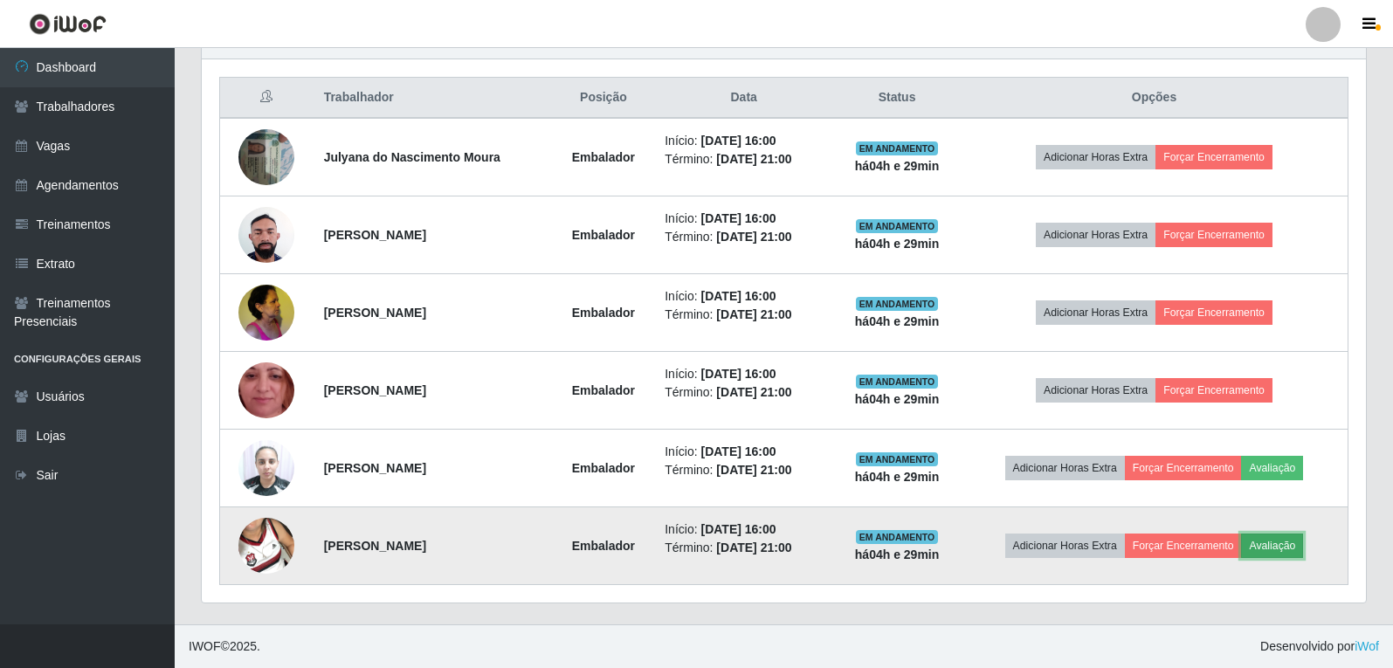
click at [1276, 535] on button "Avaliação" at bounding box center [1272, 546] width 62 height 24
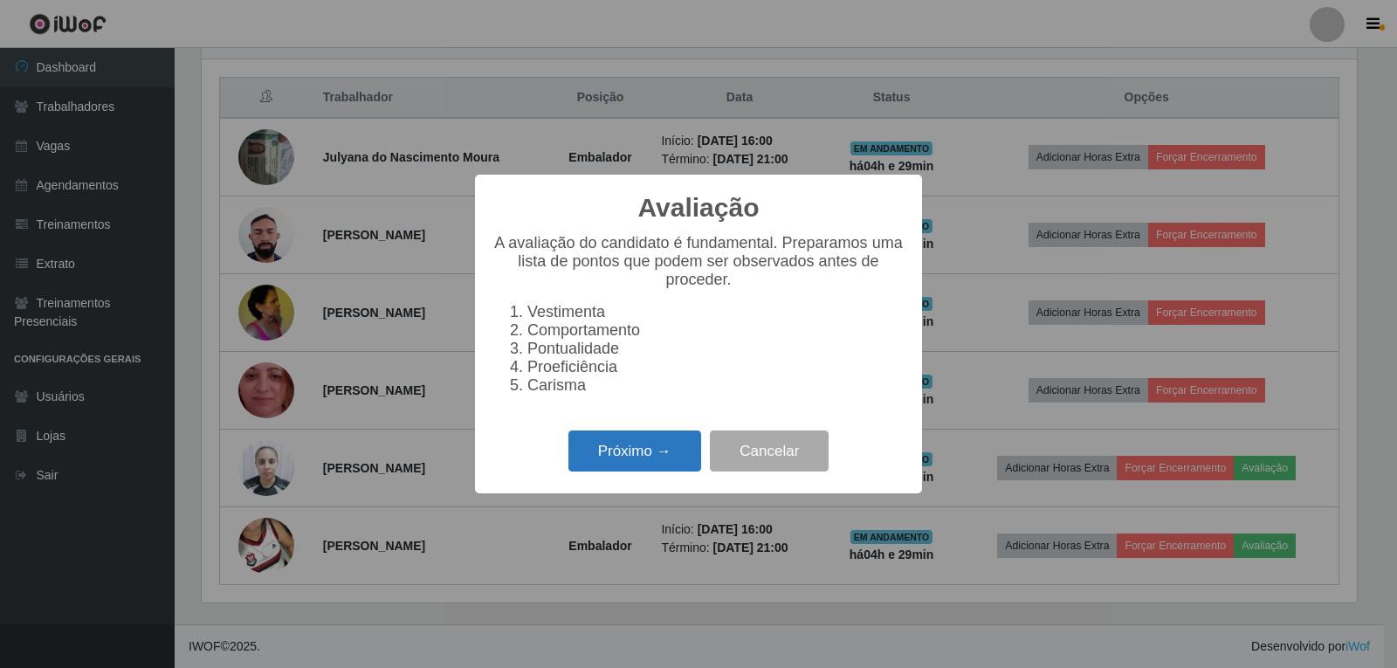
click at [663, 472] on button "Próximo →" at bounding box center [635, 451] width 133 height 41
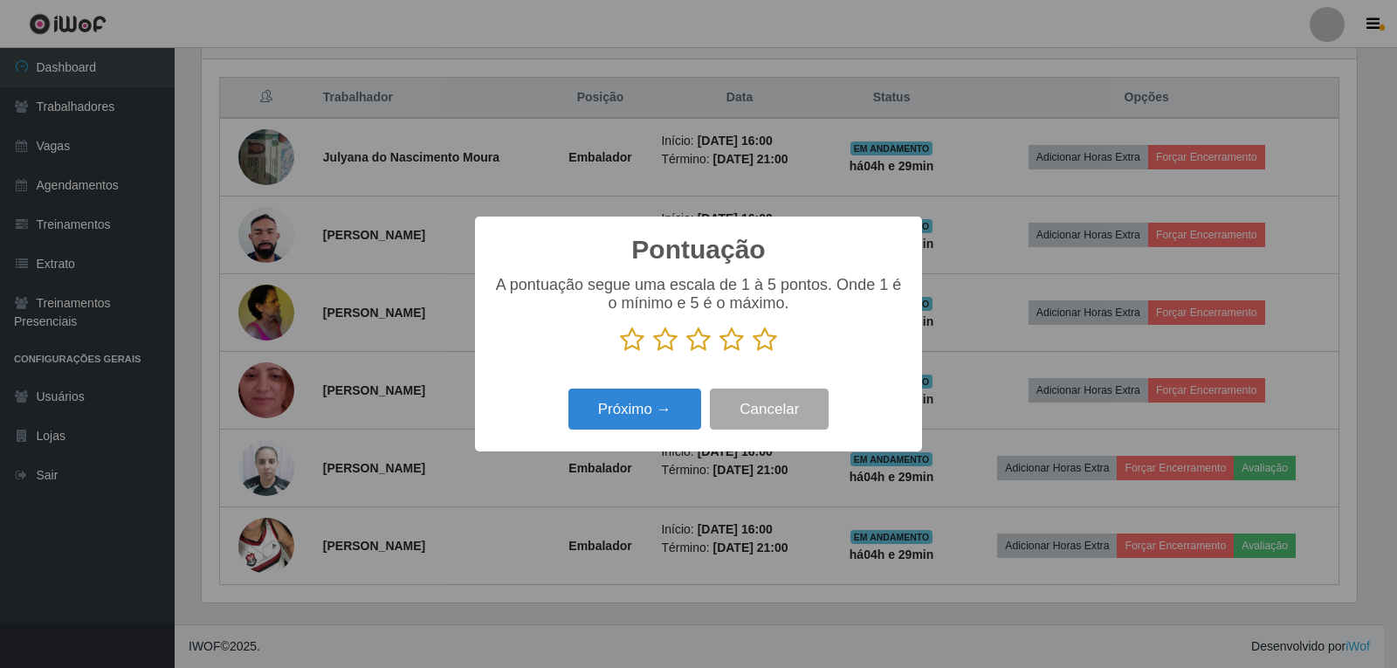
click at [770, 347] on icon at bounding box center [765, 340] width 24 height 26
click at [753, 353] on input "radio" at bounding box center [753, 353] width 0 height 0
click at [677, 422] on button "Próximo →" at bounding box center [635, 409] width 133 height 41
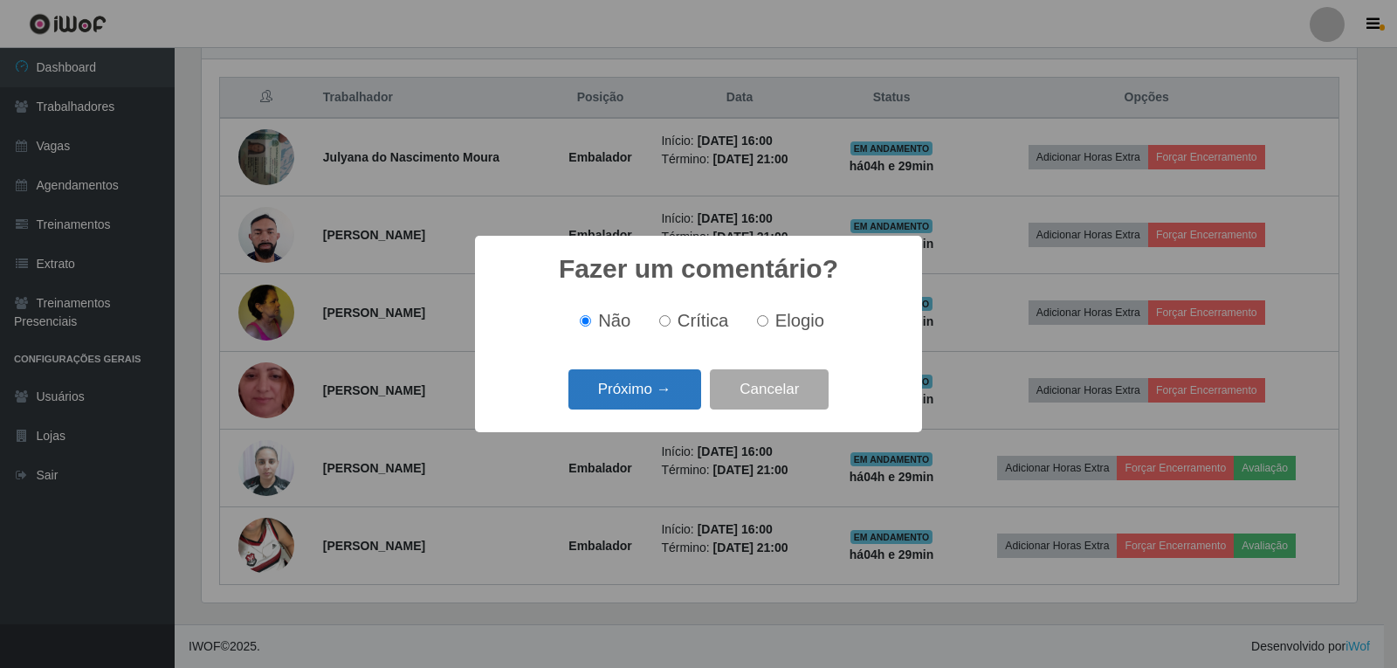
click at [659, 399] on button "Próximo →" at bounding box center [635, 389] width 133 height 41
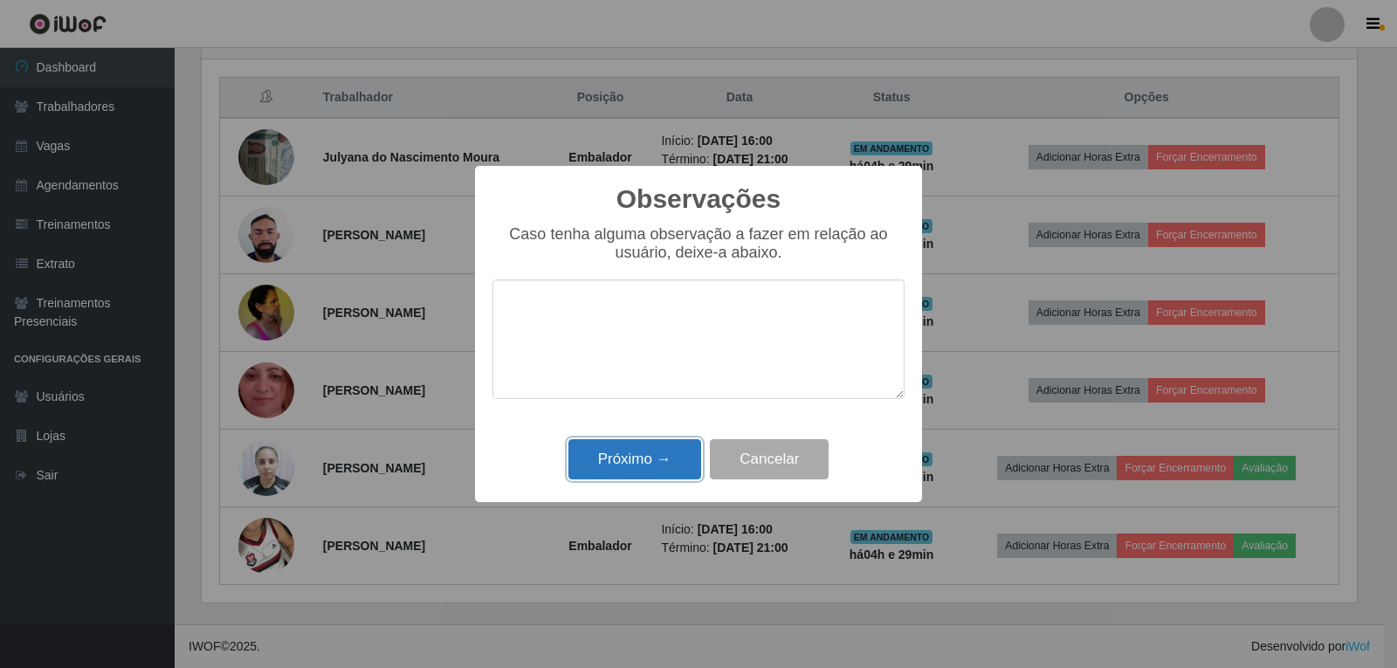
click at [609, 461] on button "Próximo →" at bounding box center [635, 459] width 133 height 41
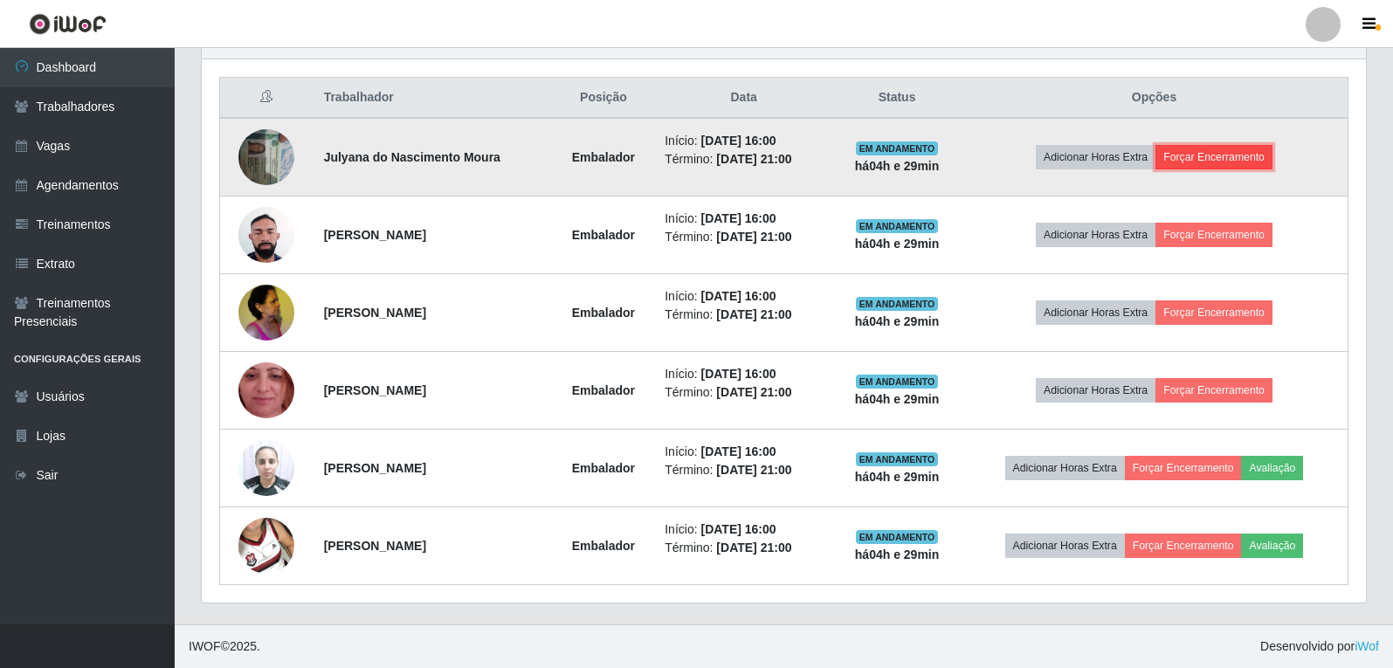
click at [1200, 151] on button "Forçar Encerramento" at bounding box center [1213, 157] width 117 height 24
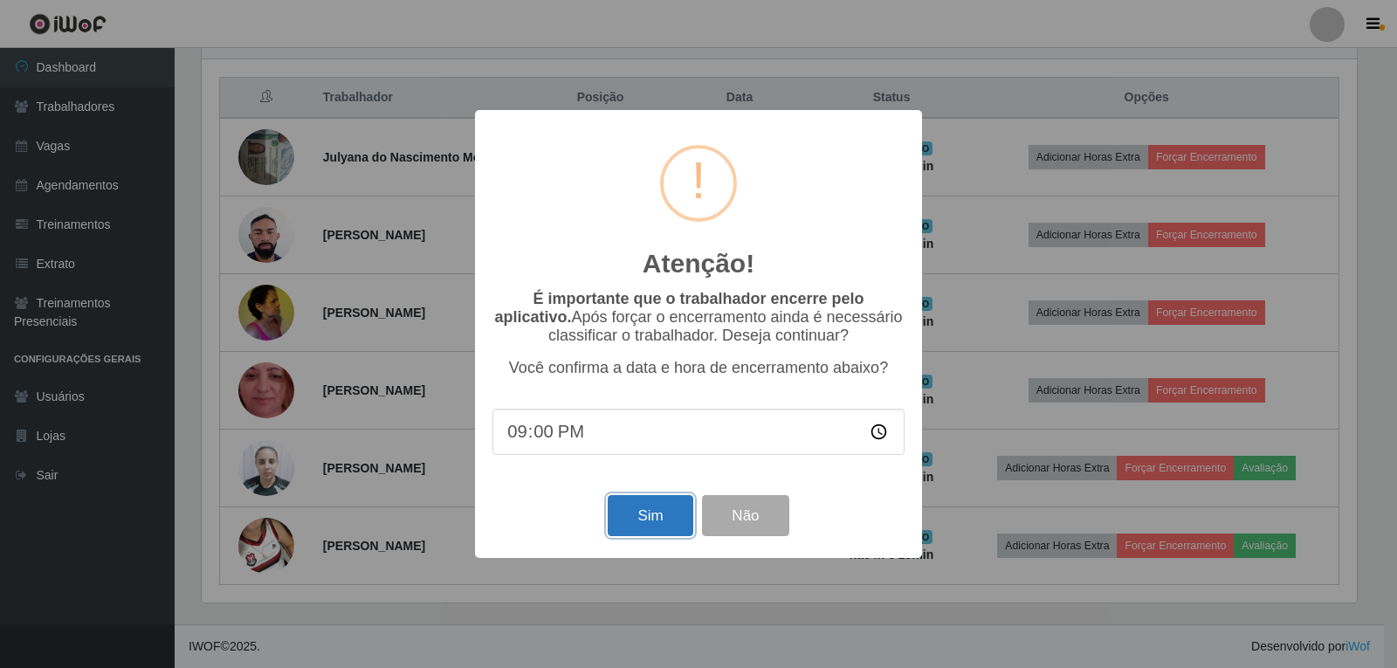
click at [677, 510] on button "Sim" at bounding box center [650, 515] width 85 height 41
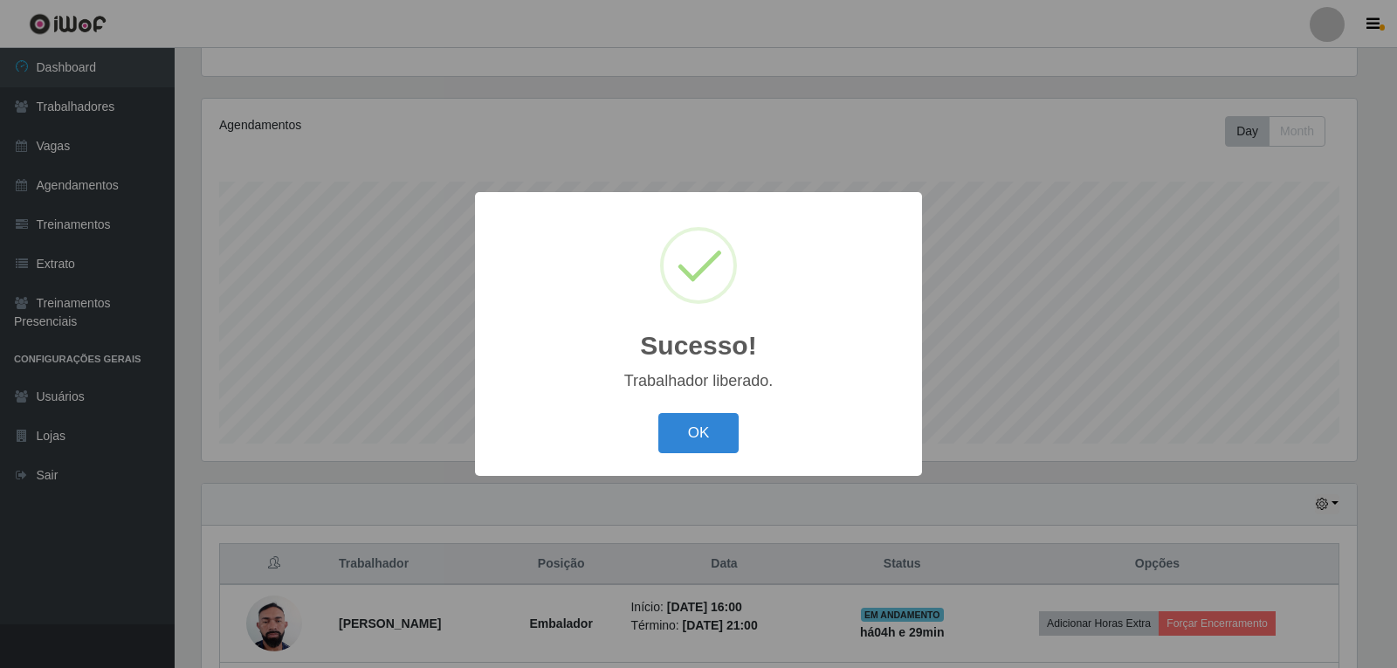
click at [727, 419] on button "OK" at bounding box center [698, 433] width 81 height 41
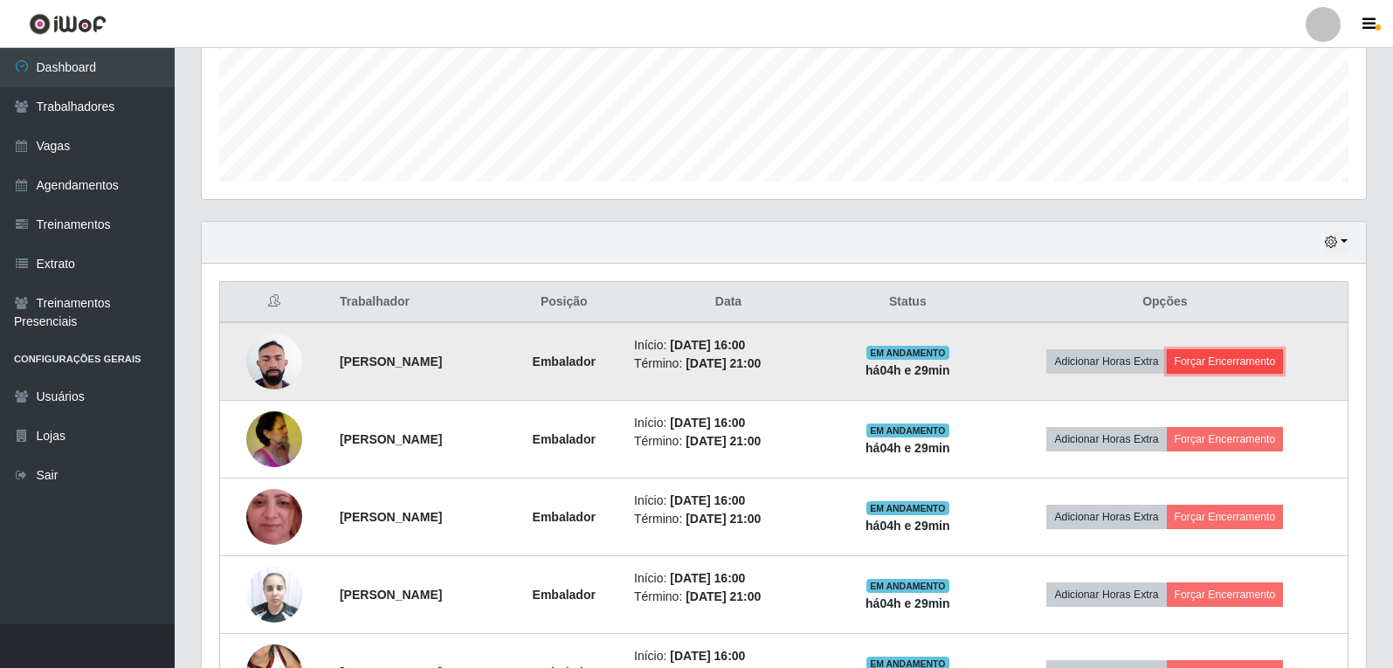
click at [1216, 361] on button "Forçar Encerramento" at bounding box center [1225, 361] width 117 height 24
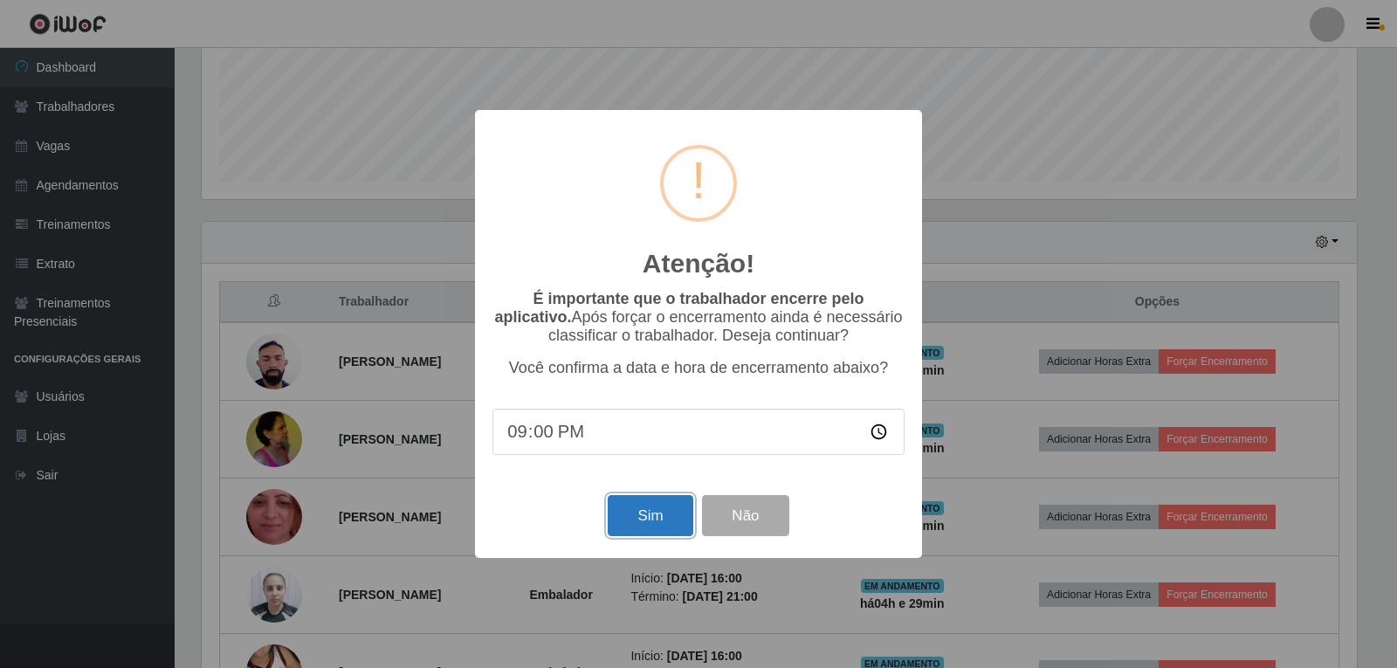
click at [632, 519] on button "Sim" at bounding box center [650, 515] width 85 height 41
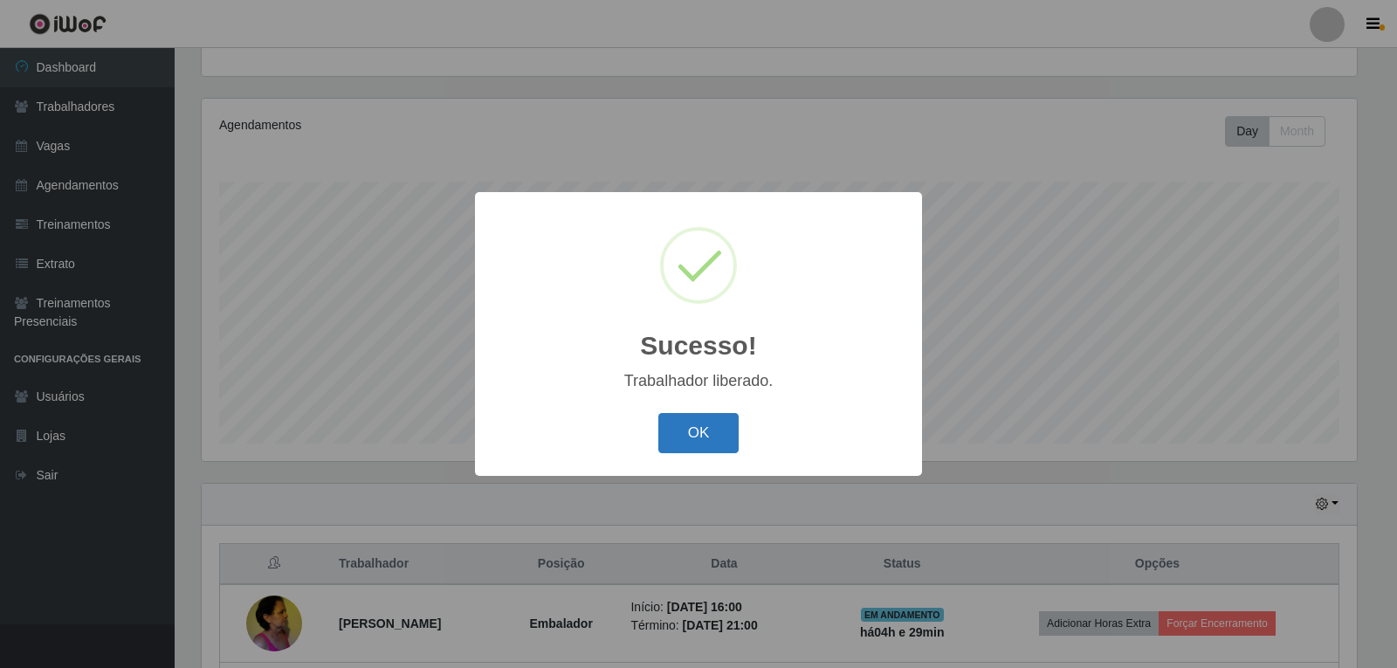
click at [725, 437] on button "OK" at bounding box center [698, 433] width 81 height 41
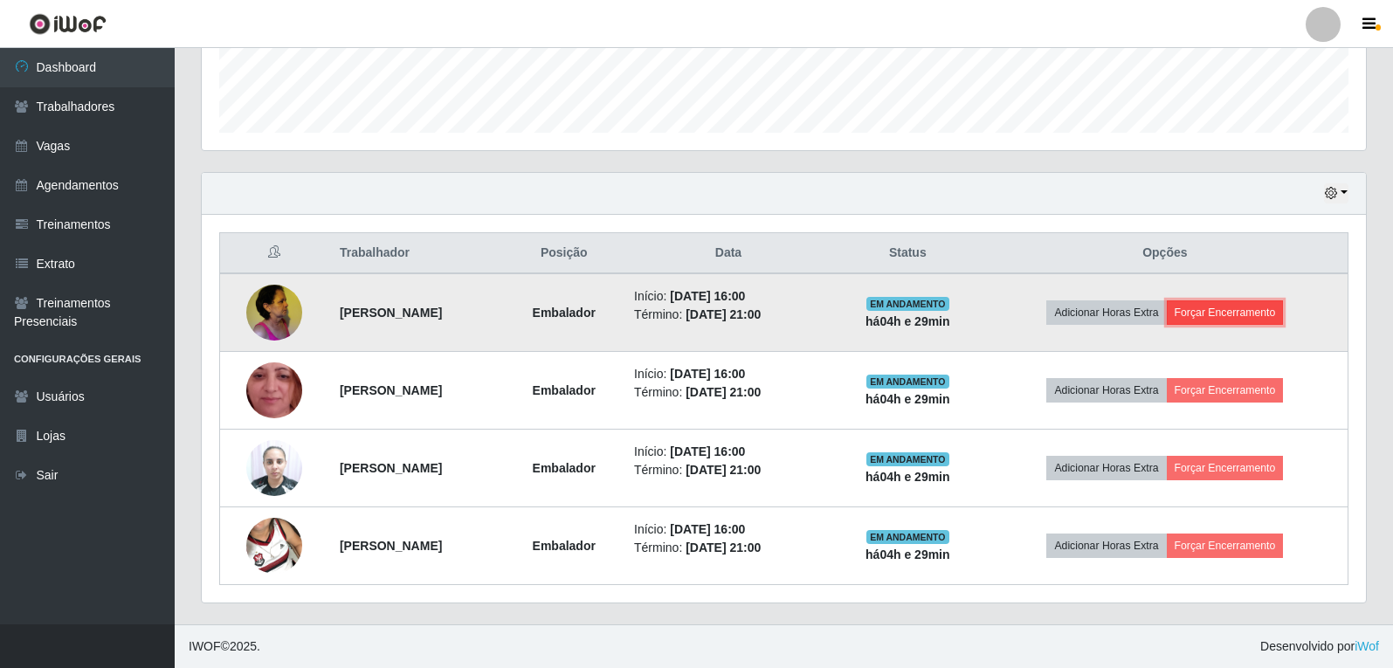
click at [1244, 314] on button "Forçar Encerramento" at bounding box center [1225, 312] width 117 height 24
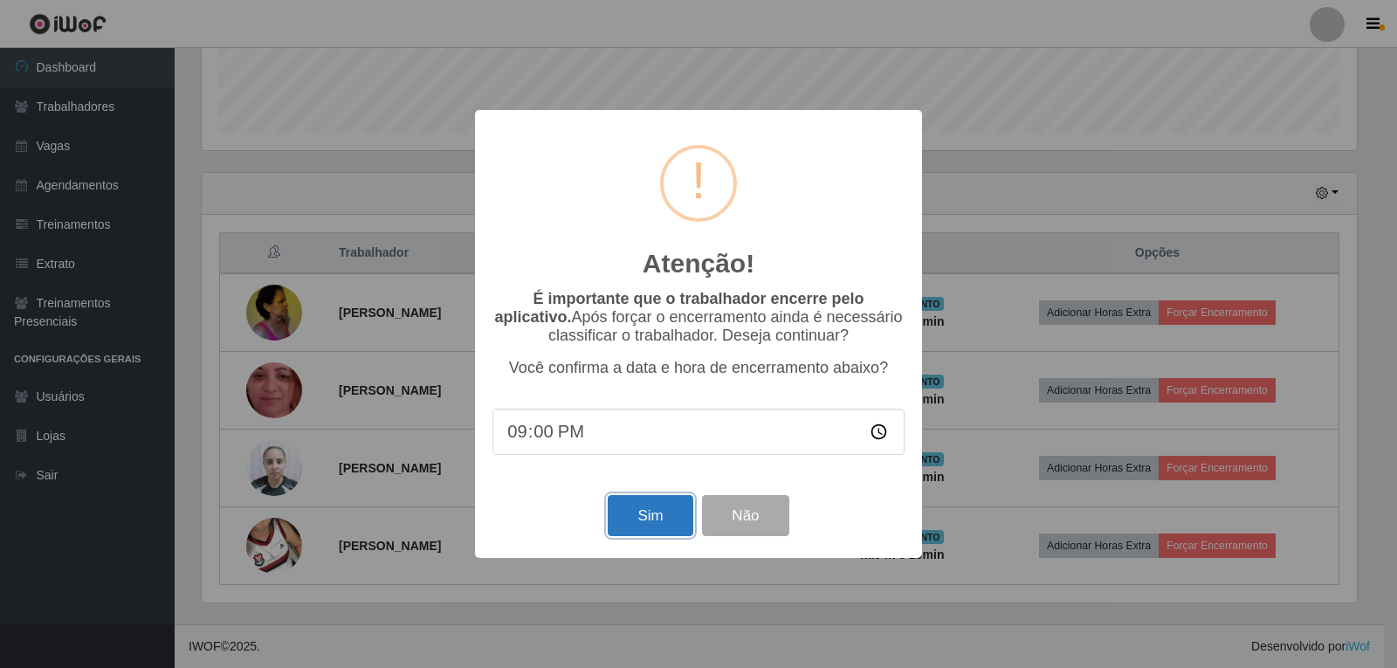
click at [615, 520] on button "Sim" at bounding box center [650, 515] width 85 height 41
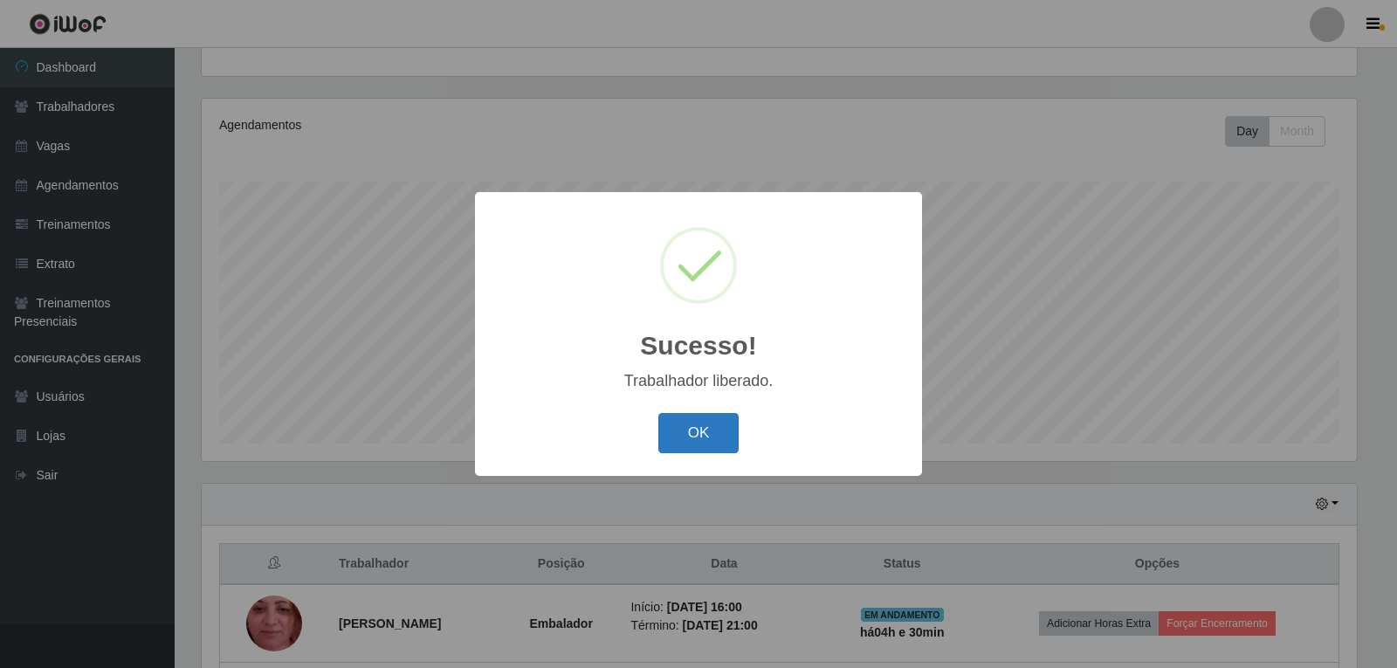
click at [688, 433] on button "OK" at bounding box center [698, 433] width 81 height 41
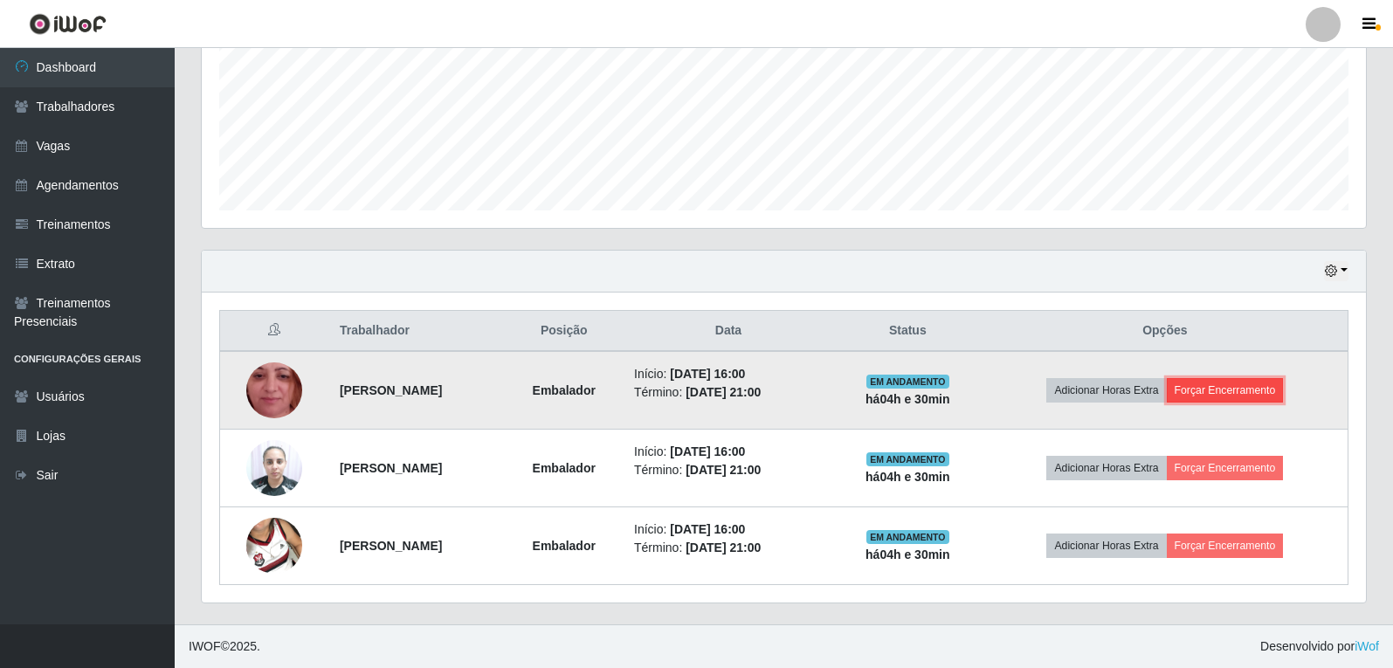
click at [1268, 382] on button "Forçar Encerramento" at bounding box center [1225, 390] width 117 height 24
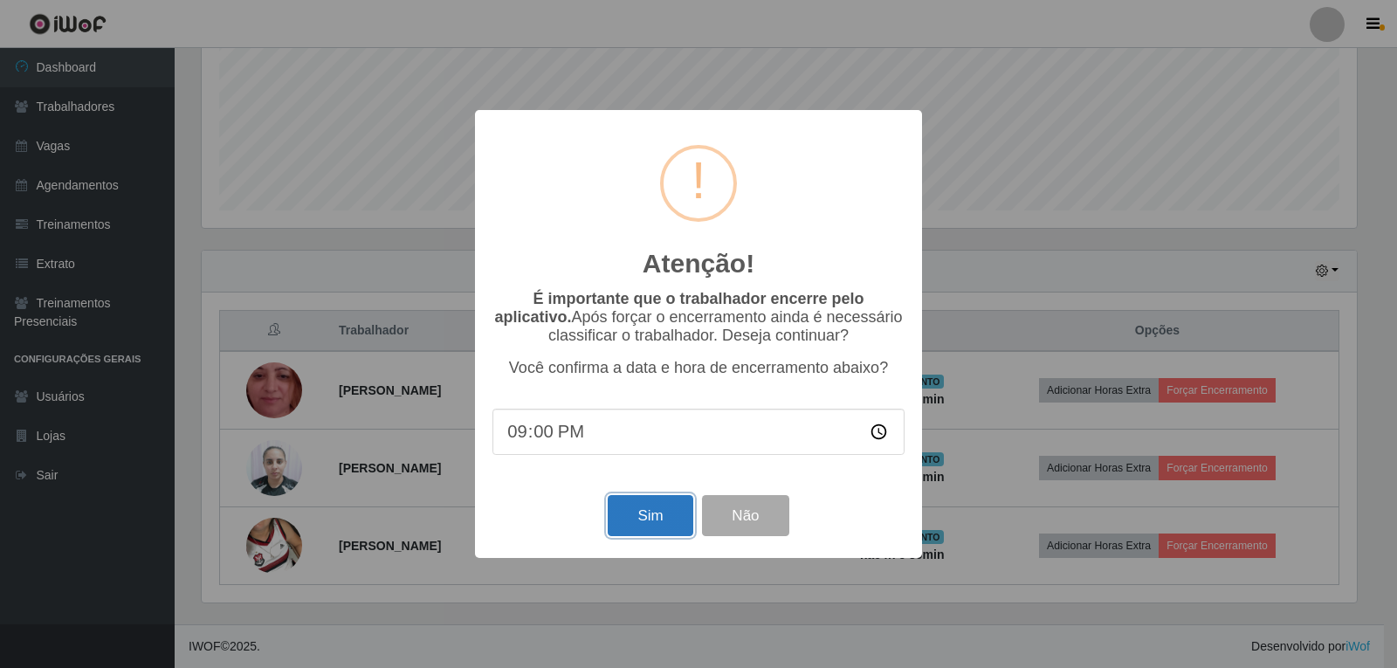
click at [646, 509] on button "Sim" at bounding box center [650, 515] width 85 height 41
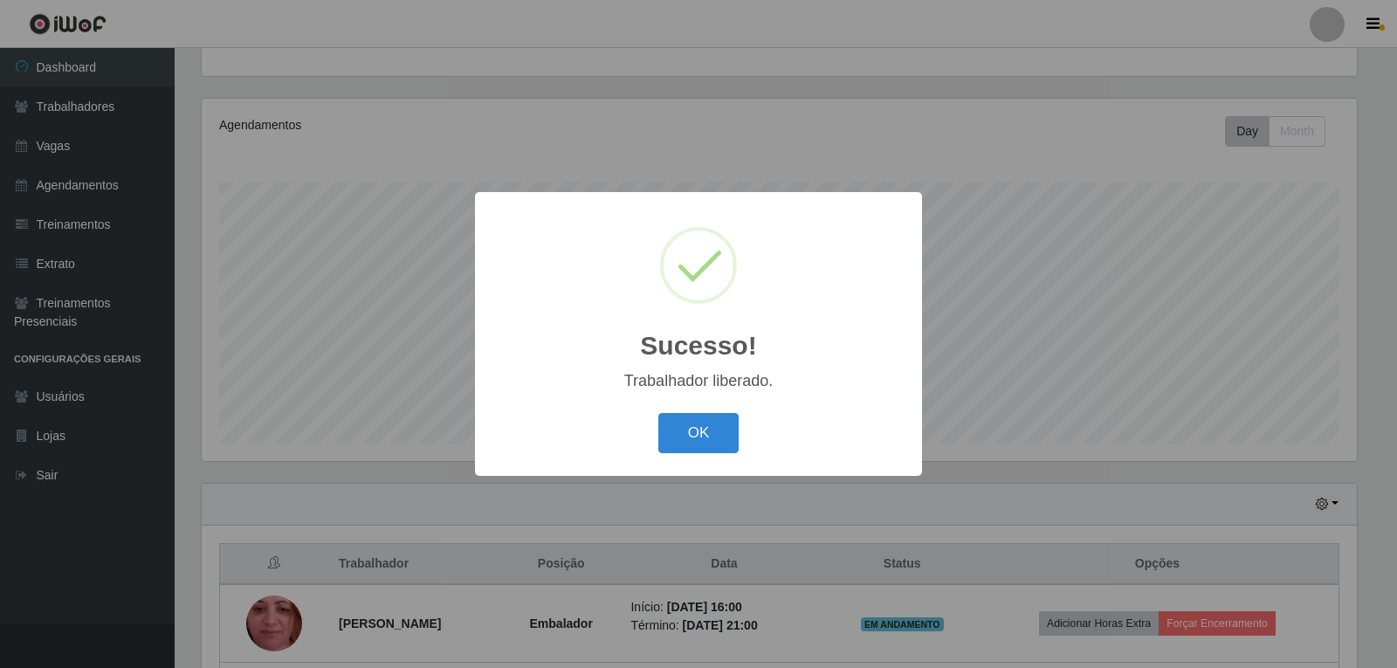
click at [696, 444] on button "OK" at bounding box center [698, 433] width 81 height 41
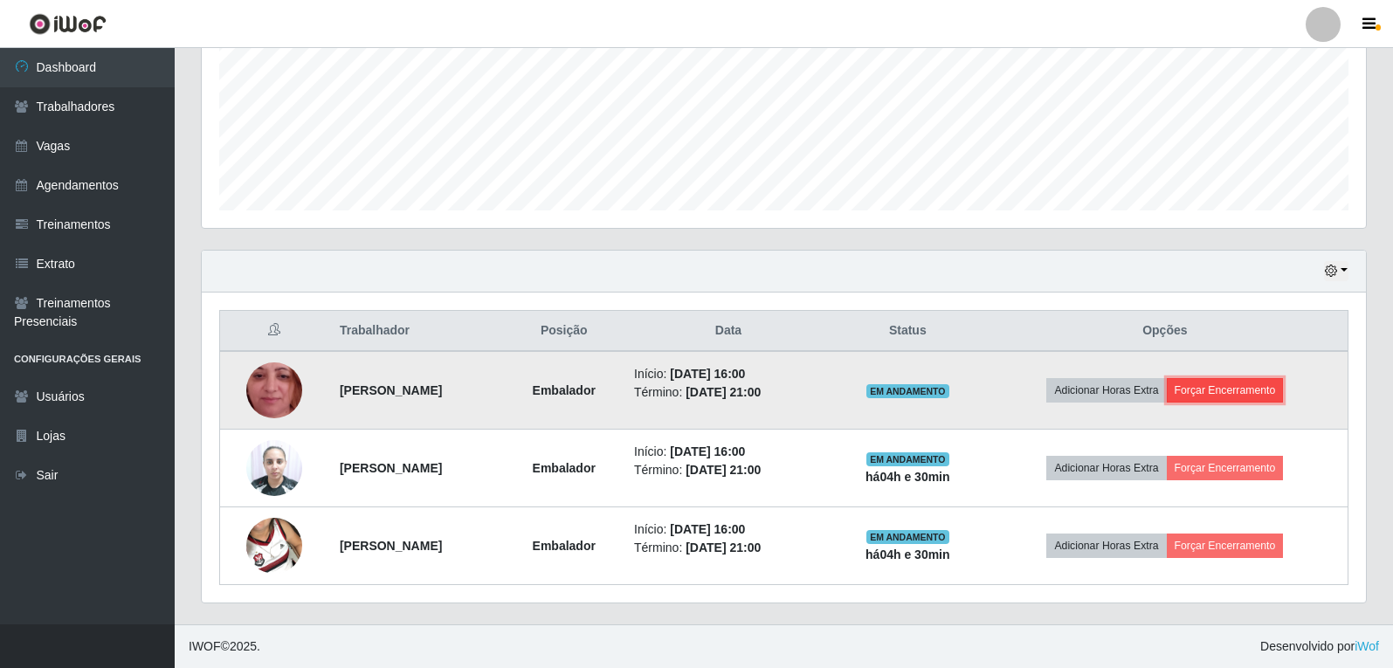
click at [1259, 385] on button "Forçar Encerramento" at bounding box center [1225, 390] width 117 height 24
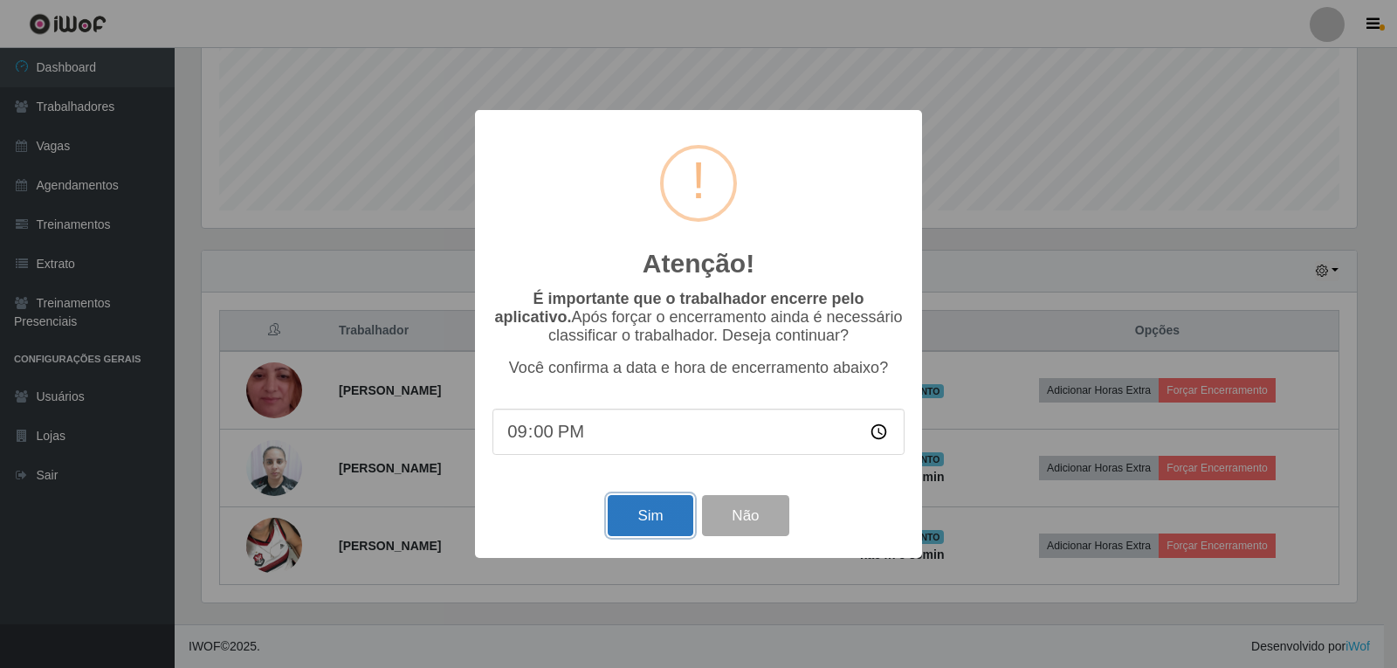
click at [633, 512] on button "Sim" at bounding box center [650, 515] width 85 height 41
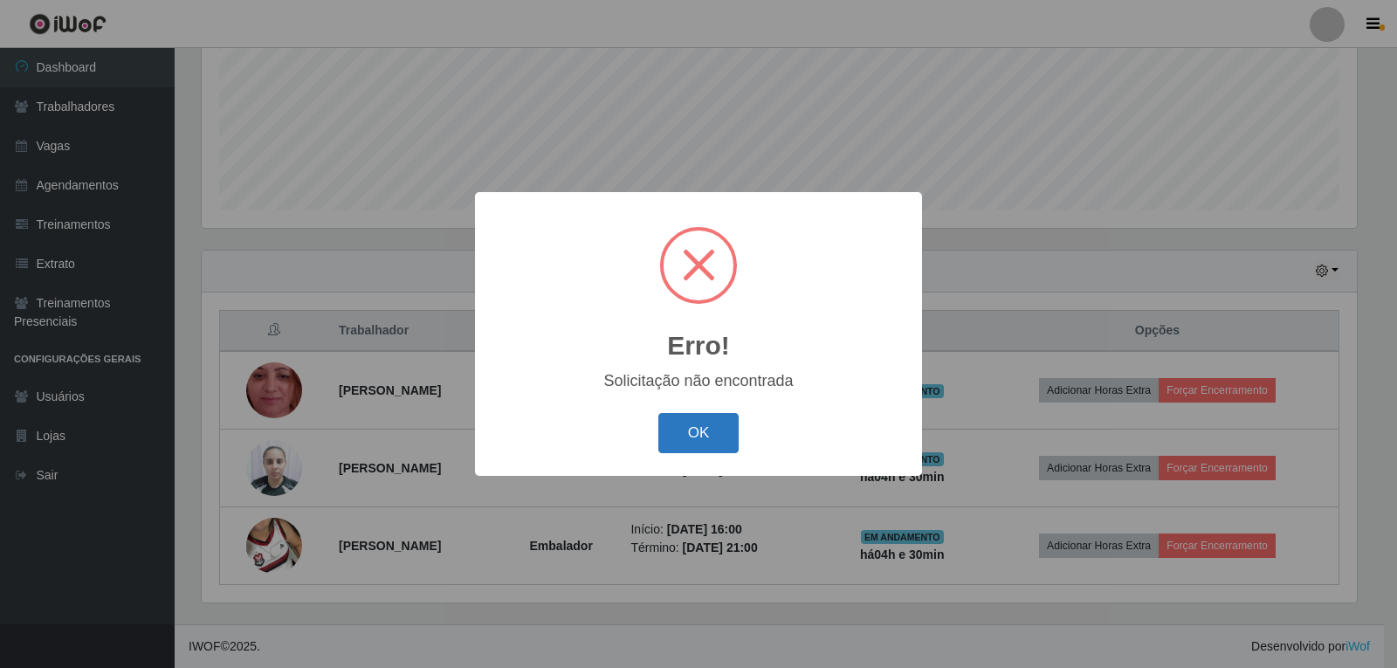
click at [704, 421] on button "OK" at bounding box center [698, 433] width 81 height 41
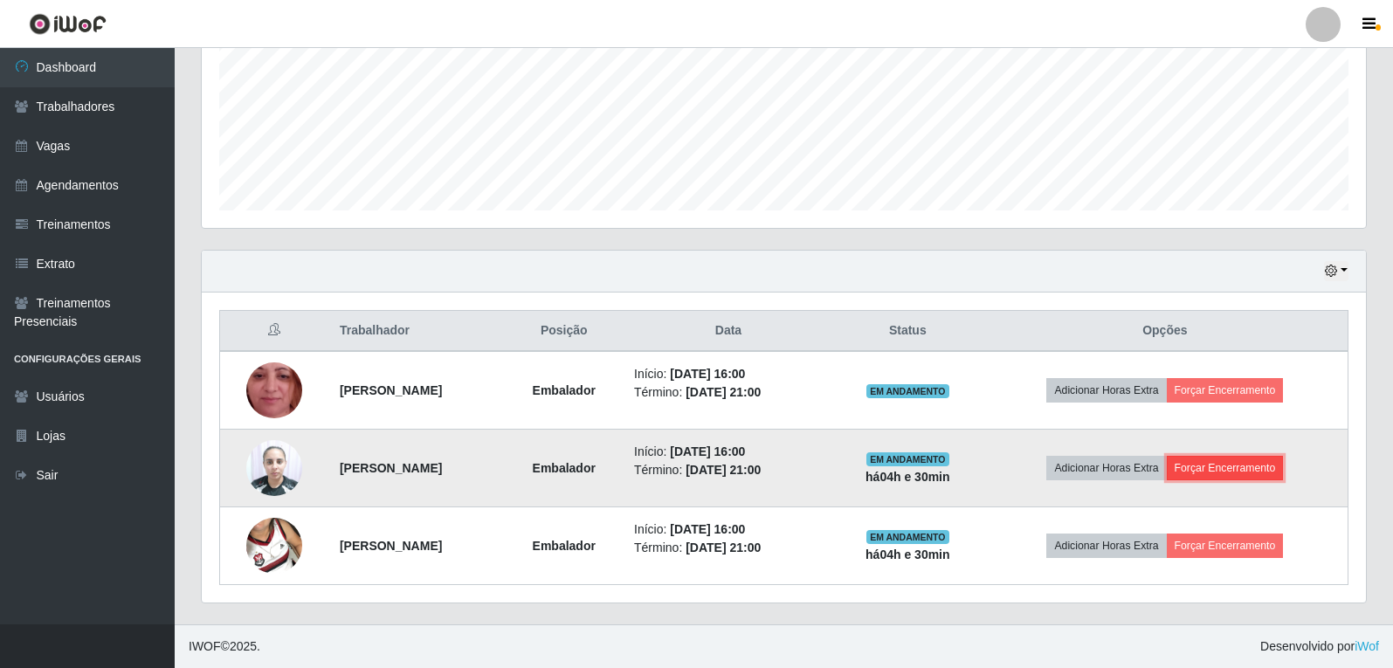
click at [1254, 475] on button "Forçar Encerramento" at bounding box center [1225, 468] width 117 height 24
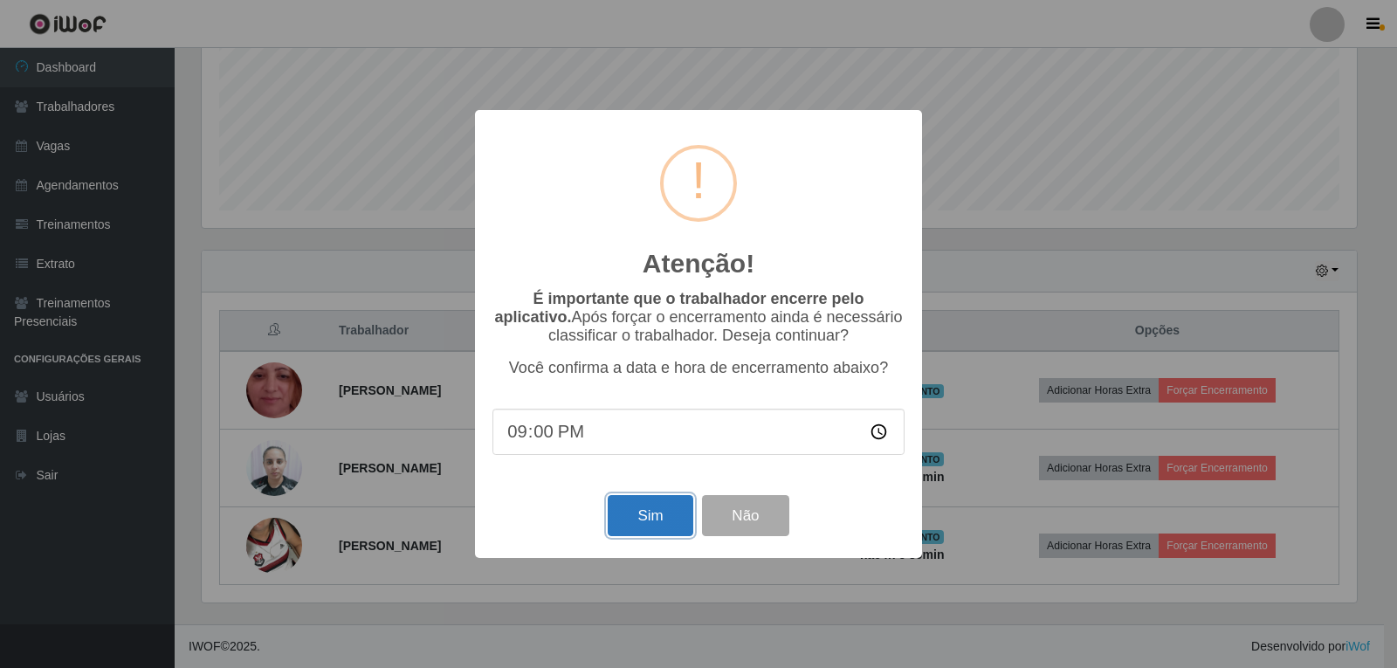
click at [653, 527] on button "Sim" at bounding box center [650, 515] width 85 height 41
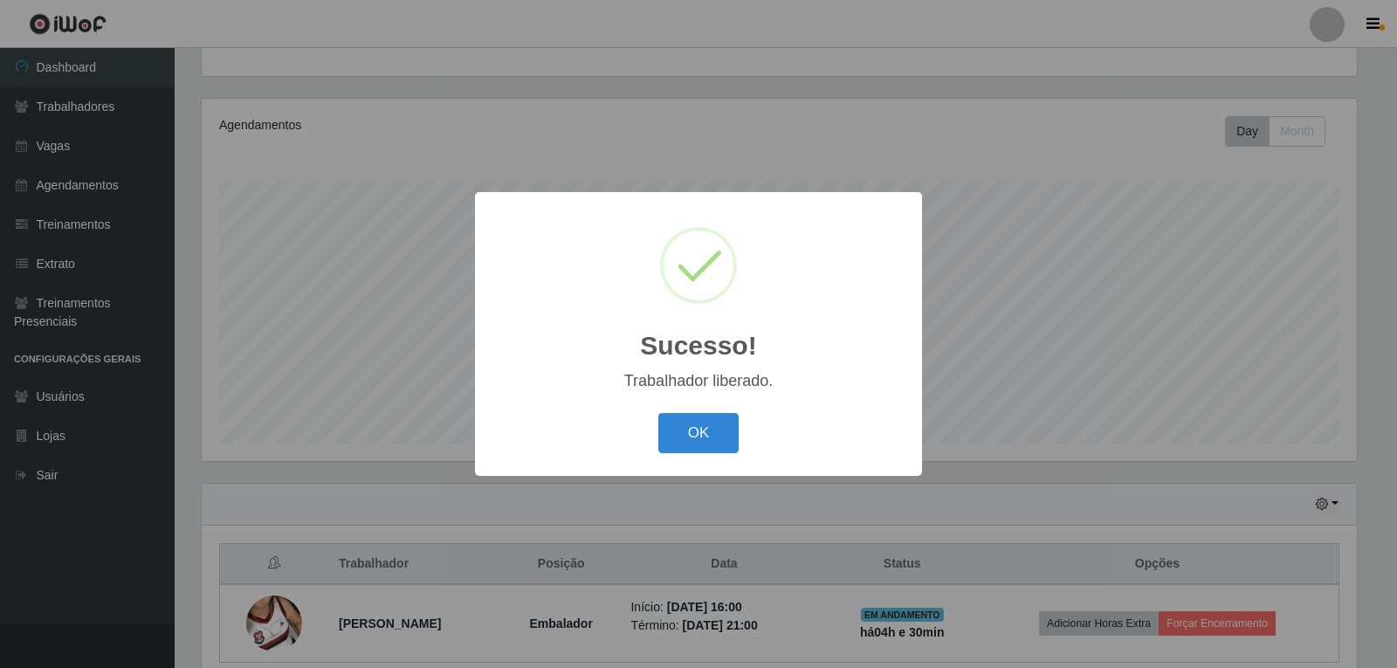
click at [698, 440] on button "OK" at bounding box center [698, 433] width 81 height 41
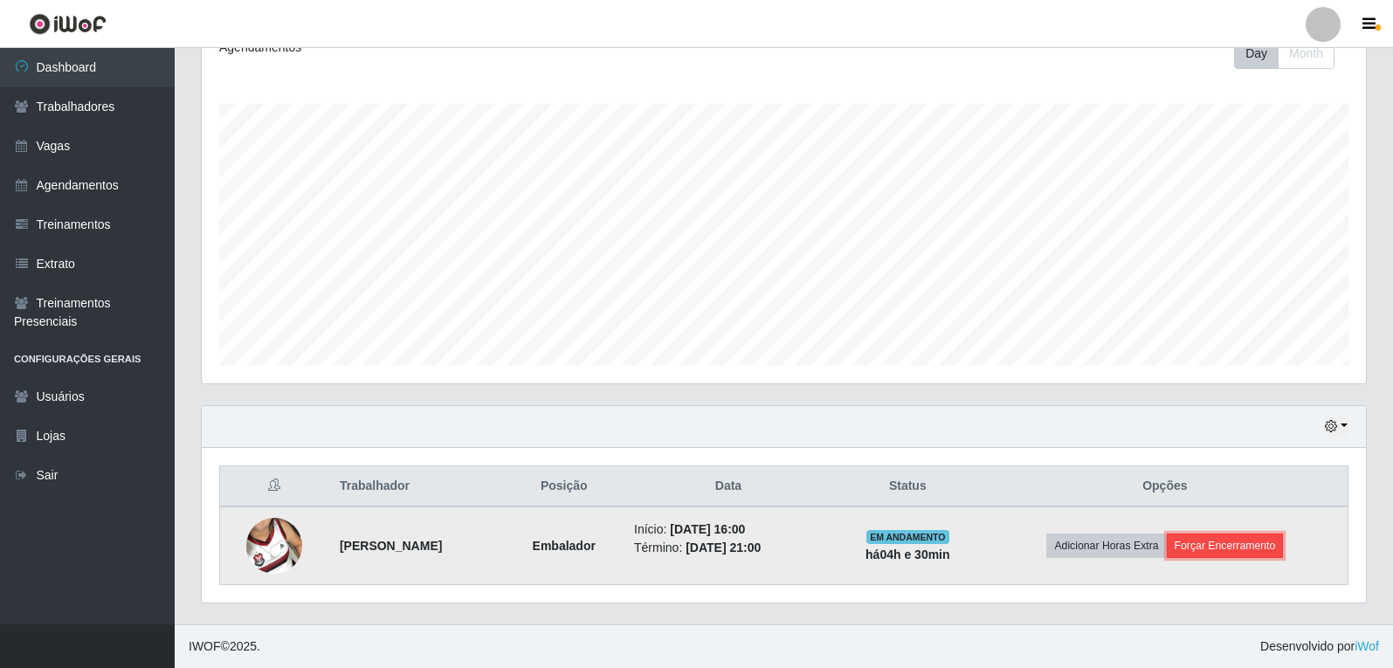
click at [1239, 547] on button "Forçar Encerramento" at bounding box center [1225, 546] width 117 height 24
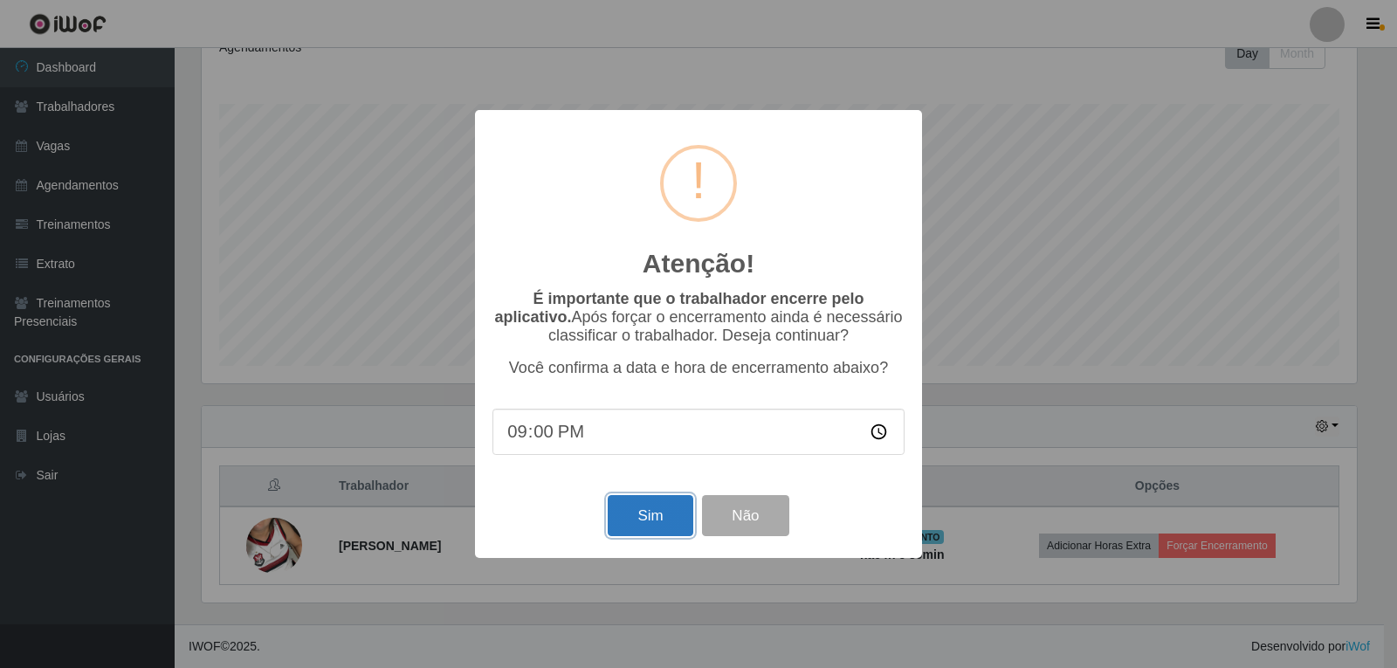
click at [678, 518] on button "Sim" at bounding box center [650, 515] width 85 height 41
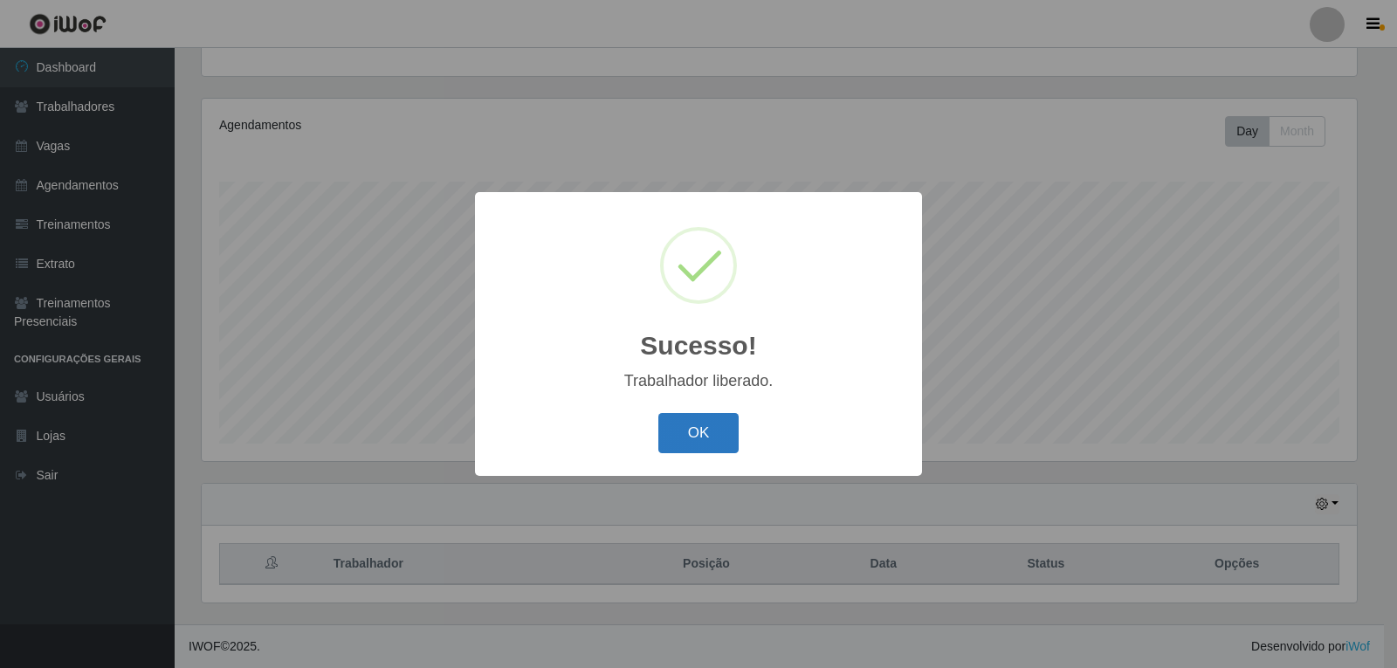
click at [683, 443] on button "OK" at bounding box center [698, 433] width 81 height 41
